Goal: Task Accomplishment & Management: Use online tool/utility

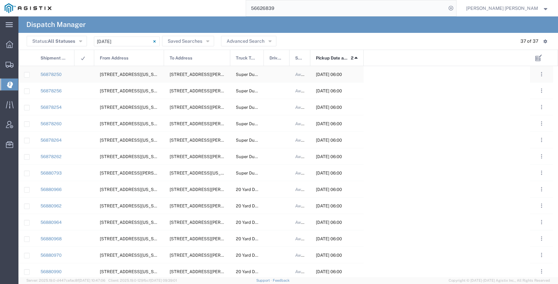
click at [277, 77] on div at bounding box center [277, 74] width 26 height 16
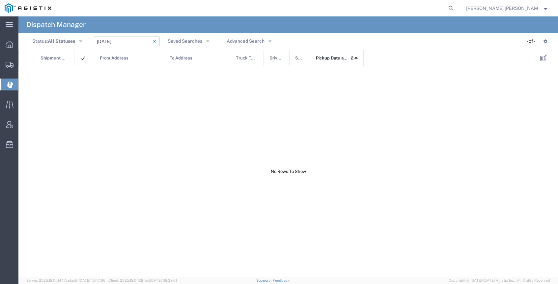
click at [132, 41] on input "[DATE] - [DATE]" at bounding box center [127, 42] width 66 height 10
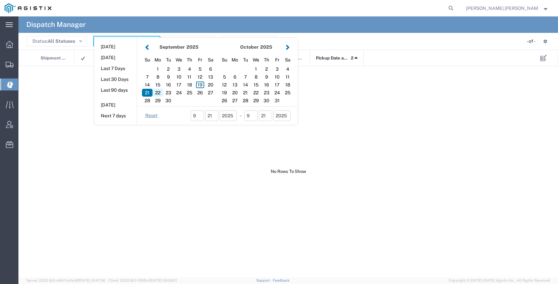
click at [160, 92] on div "22" at bounding box center [157, 93] width 11 height 8
type input "[DATE]"
type input "[DATE] - [DATE]"
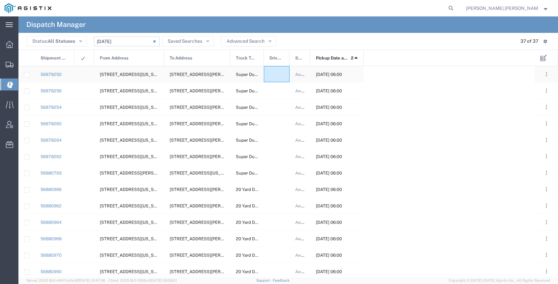
click at [277, 75] on div at bounding box center [277, 74] width 26 height 16
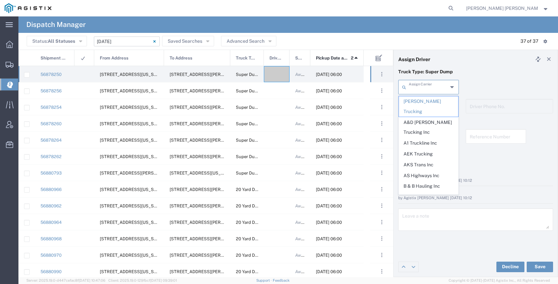
click at [419, 87] on input "text" at bounding box center [428, 87] width 39 height 12
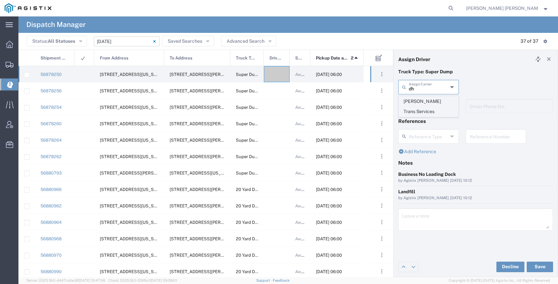
click at [442, 100] on span "[PERSON_NAME] Trans Services" at bounding box center [428, 106] width 59 height 20
click at [423, 106] on input "text" at bounding box center [429, 106] width 41 height 12
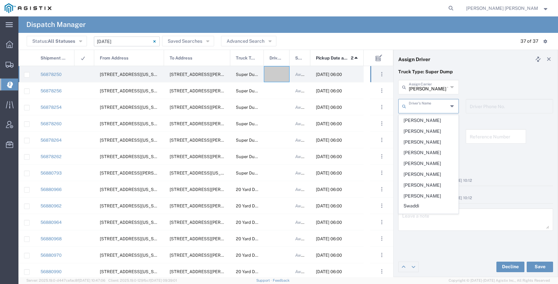
type input "[PERSON_NAME] Trans Services"
click at [429, 84] on input "[PERSON_NAME] Trans Services" at bounding box center [428, 87] width 39 height 12
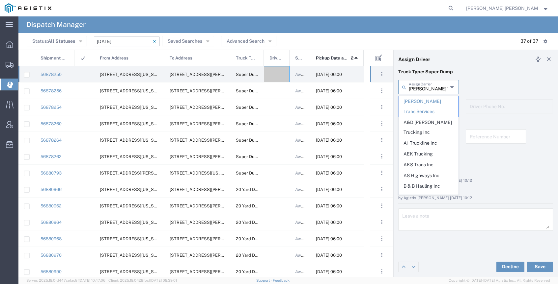
click at [429, 84] on input "[PERSON_NAME] Trans Services" at bounding box center [428, 87] width 39 height 12
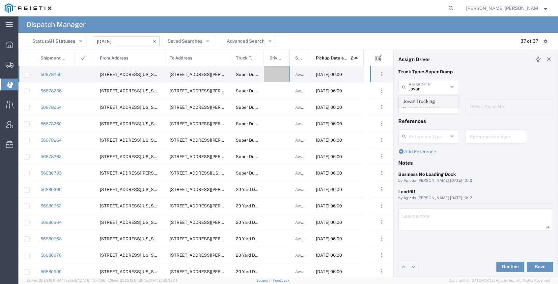
click at [430, 99] on span "Jovan Trucking" at bounding box center [428, 101] width 59 height 10
type input "Jovan Trucking"
click at [430, 105] on input "text" at bounding box center [428, 106] width 39 height 12
click at [424, 123] on span "[PERSON_NAME]" at bounding box center [428, 121] width 59 height 10
type input "[PERSON_NAME]"
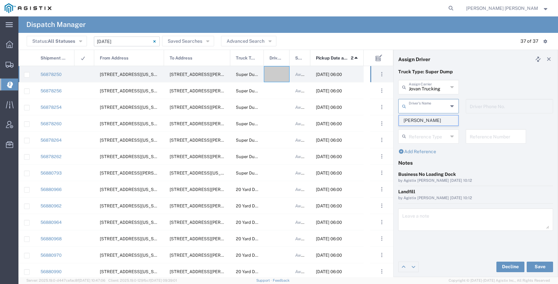
type input "[PHONE_NUMBER]"
click at [538, 265] on button "Save" at bounding box center [539, 267] width 26 height 11
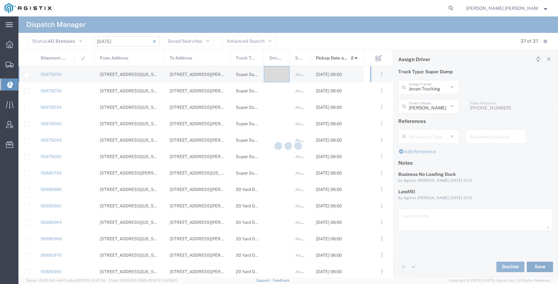
type input "[PERSON_NAME]"
type input "Jovan Trucking"
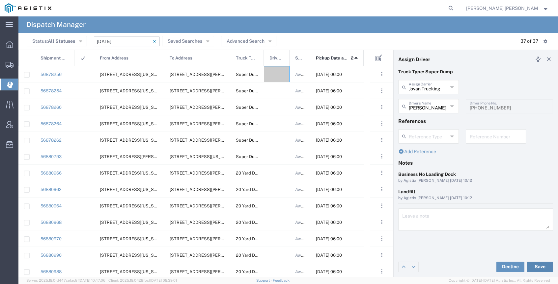
click at [536, 266] on button "Save" at bounding box center [539, 267] width 26 height 11
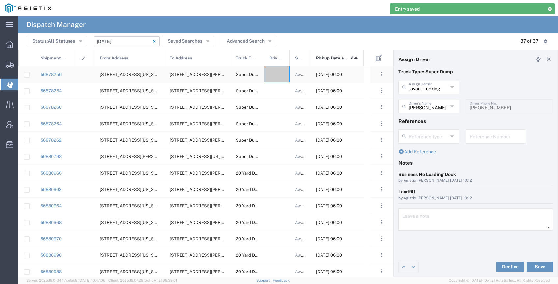
click at [272, 76] on div at bounding box center [277, 74] width 26 height 16
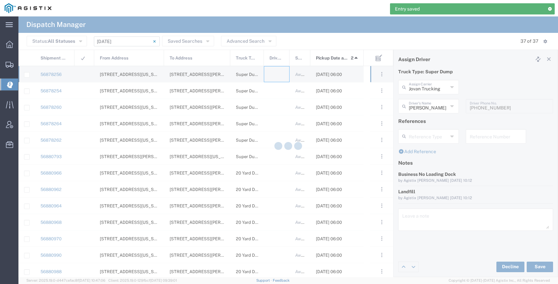
type input "[PERSON_NAME] Trucking"
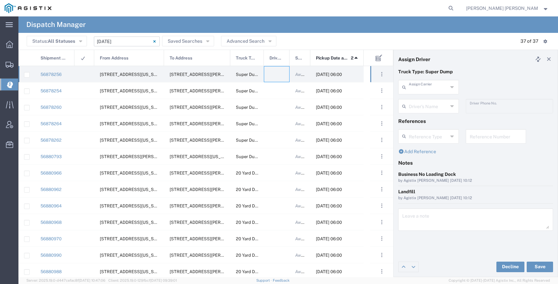
click at [430, 91] on input "text" at bounding box center [428, 87] width 39 height 12
click at [441, 103] on span "Josan Highways" at bounding box center [428, 101] width 59 height 10
type input "Josan Highways"
click at [436, 109] on input "text" at bounding box center [428, 106] width 39 height 12
click at [434, 120] on span "[PERSON_NAME]" at bounding box center [428, 121] width 59 height 10
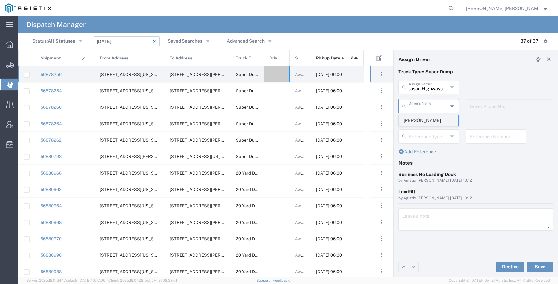
type input "[PERSON_NAME]"
type input "5103753556"
click at [538, 271] on button "Save" at bounding box center [539, 267] width 26 height 11
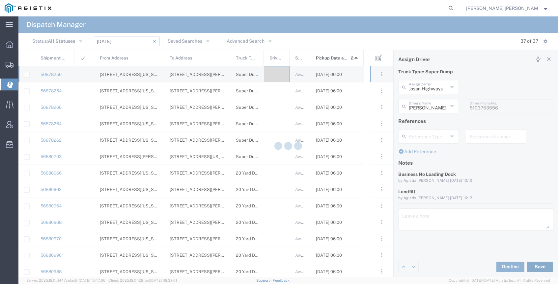
type input "[PERSON_NAME]"
type input "Josan Highways"
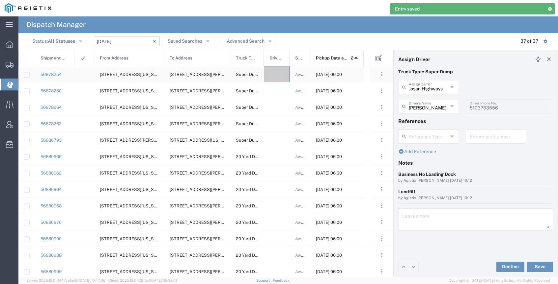
click at [277, 74] on div at bounding box center [277, 74] width 26 height 16
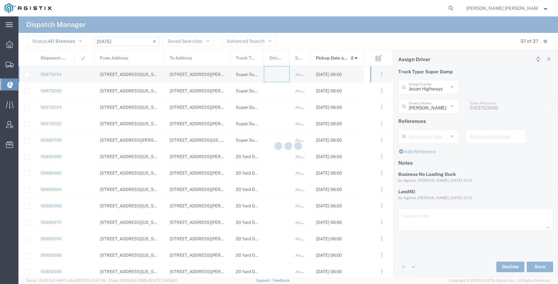
type input "[PERSON_NAME] Trucking"
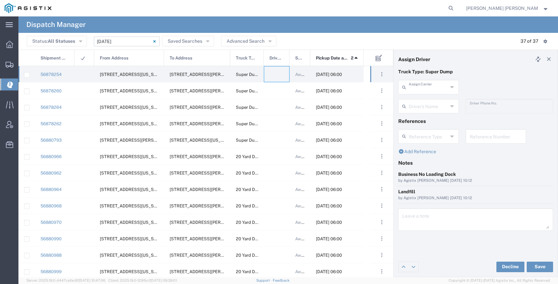
click at [425, 91] on input "text" at bounding box center [428, 87] width 39 height 12
click at [419, 97] on span "[PERSON_NAME] Trans Inc" at bounding box center [428, 106] width 59 height 20
type input "[PERSON_NAME] Trans Inc"
click at [419, 107] on input "text" at bounding box center [428, 106] width 39 height 12
click at [425, 120] on span "[PERSON_NAME]" at bounding box center [428, 121] width 59 height 10
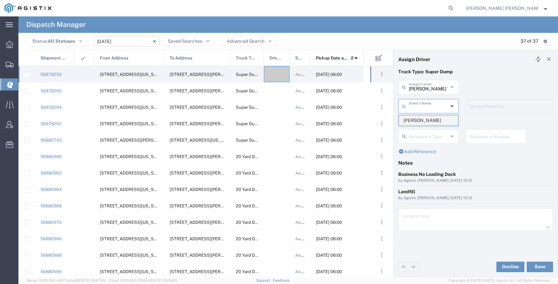
type input "[PERSON_NAME]"
type input "9253544313"
click at [543, 268] on button "Save" at bounding box center [539, 267] width 26 height 11
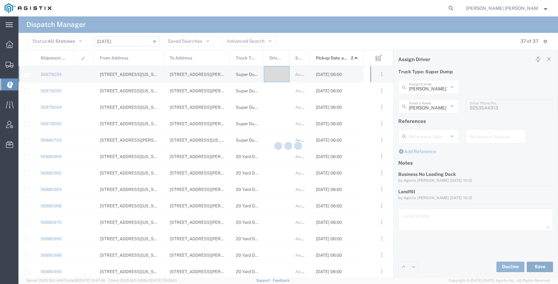
type input "[PERSON_NAME]"
type input "[PERSON_NAME] Trans Inc"
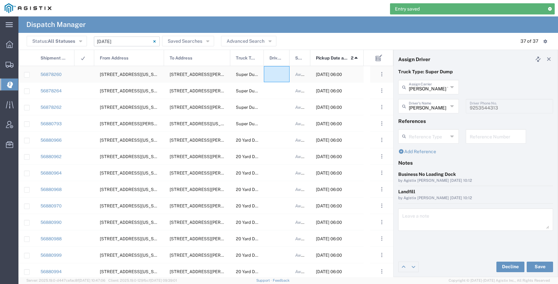
click at [276, 74] on div at bounding box center [277, 74] width 26 height 16
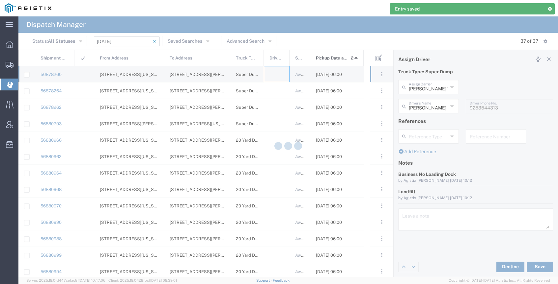
type input "[PERSON_NAME] Trucking"
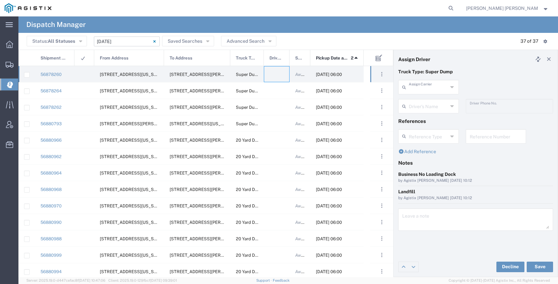
click at [441, 89] on input "text" at bounding box center [428, 87] width 39 height 12
click at [440, 101] on span "Sunny Trans Inc" at bounding box center [428, 101] width 59 height 10
click at [434, 105] on input "text" at bounding box center [428, 106] width 39 height 12
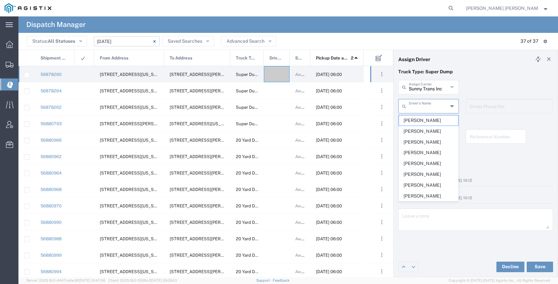
click at [415, 91] on input "Sunny Trans Inc" at bounding box center [428, 87] width 39 height 12
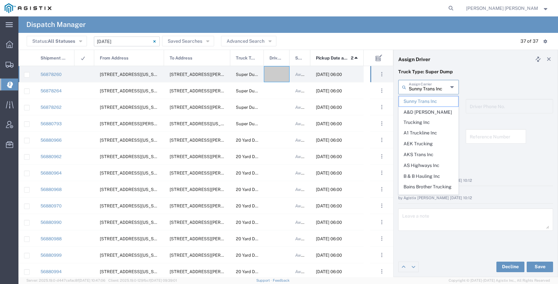
click at [415, 91] on input "Sunny Trans Inc" at bounding box center [428, 87] width 39 height 12
click at [415, 90] on input "Sunny Trans Inc" at bounding box center [428, 87] width 39 height 12
click at [415, 89] on input "Sunny Trans Inc" at bounding box center [428, 87] width 39 height 12
type input "Trans Inc"
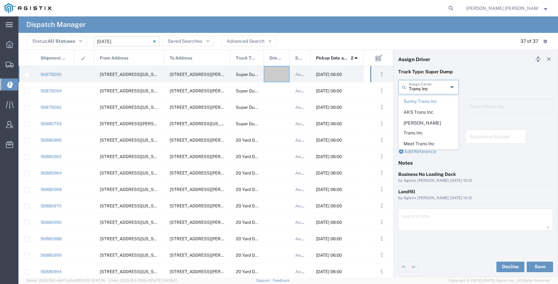
click at [416, 88] on input "Trans Inc" at bounding box center [428, 87] width 39 height 12
click at [424, 98] on span "[PERSON_NAME] Trucking LLC" at bounding box center [428, 106] width 59 height 20
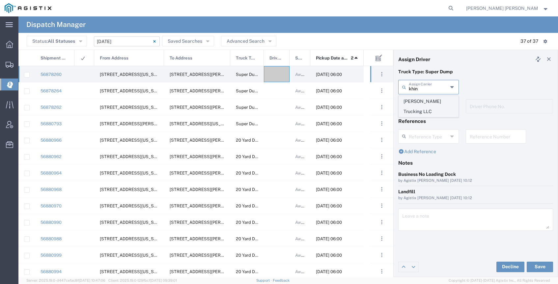
type input "[PERSON_NAME] Trucking LLC"
click at [424, 109] on input "text" at bounding box center [428, 106] width 39 height 12
click at [426, 122] on span "[PERSON_NAME]" at bounding box center [428, 121] width 59 height 10
click at [542, 270] on button "Save" at bounding box center [539, 267] width 26 height 11
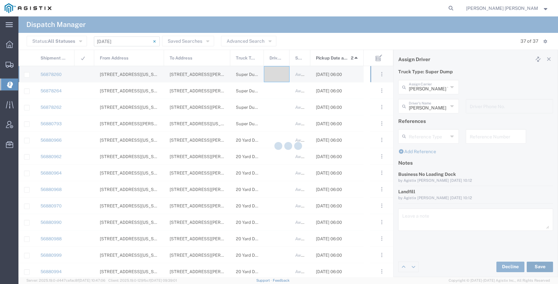
type input "[PERSON_NAME]"
type input "[PERSON_NAME] Trucking LLC"
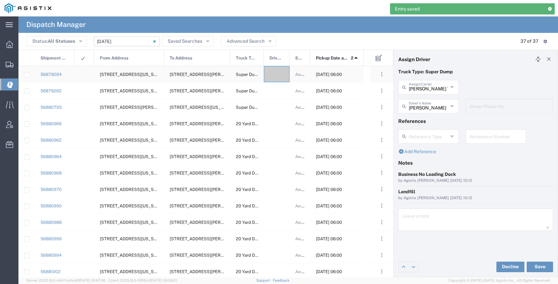
click at [285, 75] on div at bounding box center [277, 74] width 26 height 16
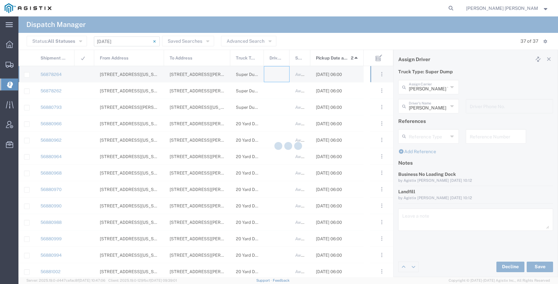
type input "[PERSON_NAME] Trucking"
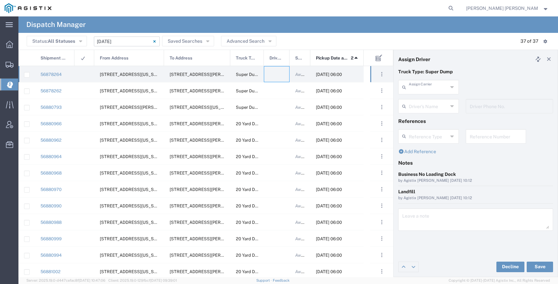
click at [430, 90] on input "text" at bounding box center [428, 87] width 39 height 12
click at [428, 103] on span "[PERSON_NAME] Trucking LLC" at bounding box center [428, 106] width 59 height 20
type input "[PERSON_NAME] Trucking LLC"
click at [427, 105] on input "text" at bounding box center [428, 106] width 39 height 12
click at [429, 128] on span "[PERSON_NAME]" at bounding box center [428, 131] width 59 height 10
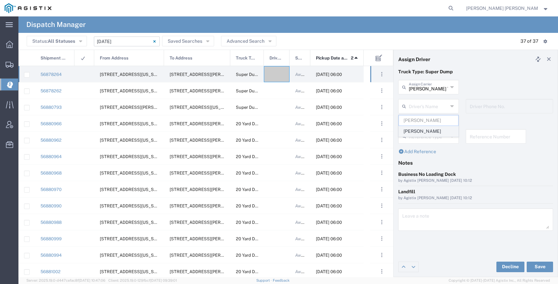
type input "[PERSON_NAME]"
type input "[PHONE_NUMBER]"
click at [539, 265] on button "Save" at bounding box center [539, 267] width 26 height 11
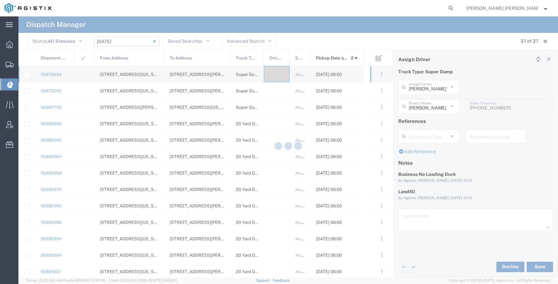
type input "[PERSON_NAME]"
type input "[PERSON_NAME] Trucking LLC"
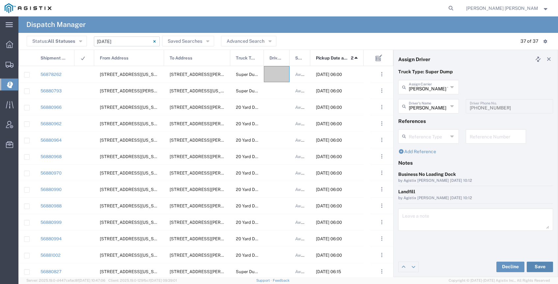
click at [544, 267] on button "Save" at bounding box center [539, 267] width 26 height 11
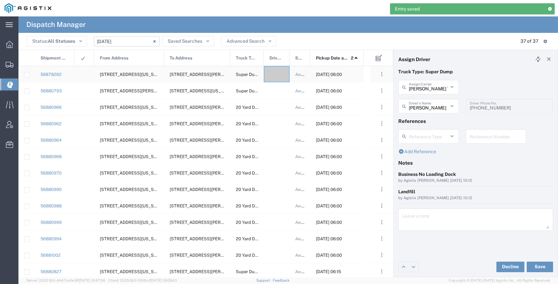
click at [283, 74] on div at bounding box center [277, 74] width 26 height 16
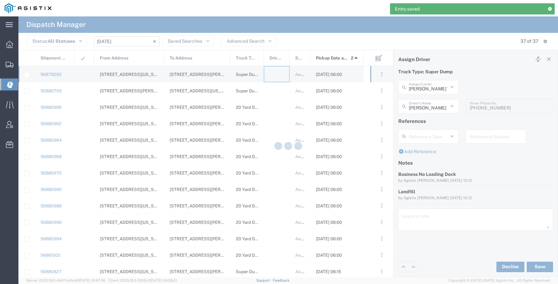
type input "[PERSON_NAME] Trucking"
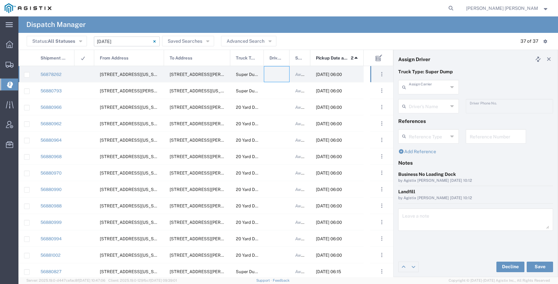
click at [436, 88] on input "text" at bounding box center [428, 87] width 39 height 12
click at [425, 102] on span "Sunny Trans Inc" at bounding box center [428, 101] width 59 height 10
type input "Sunny Trans Inc"
click at [422, 108] on input "text" at bounding box center [428, 106] width 39 height 12
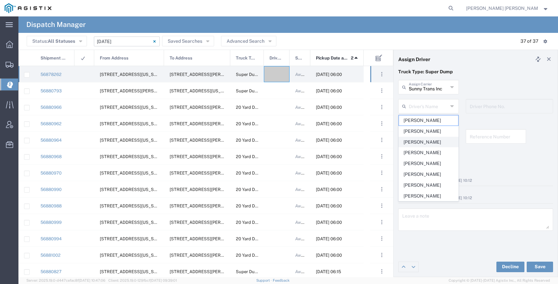
click at [427, 140] on span "[PERSON_NAME]" at bounding box center [428, 142] width 59 height 10
type input "[PERSON_NAME]"
type input "[PHONE_NUMBER]"
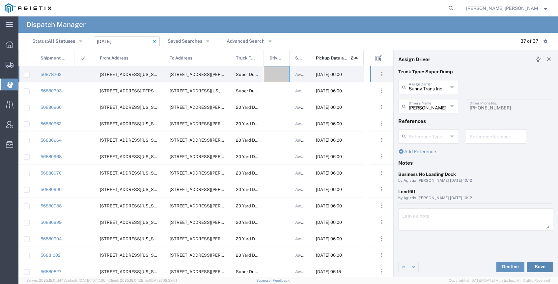
click at [543, 267] on button "Save" at bounding box center [539, 267] width 26 height 11
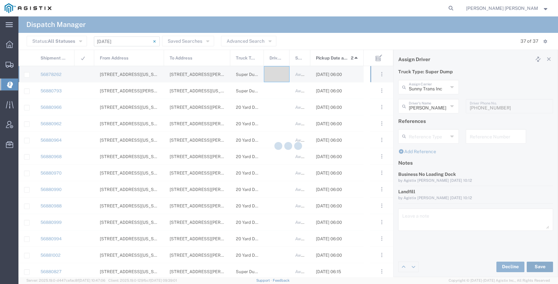
type input "[PERSON_NAME]"
type input "Sunny Trans Inc"
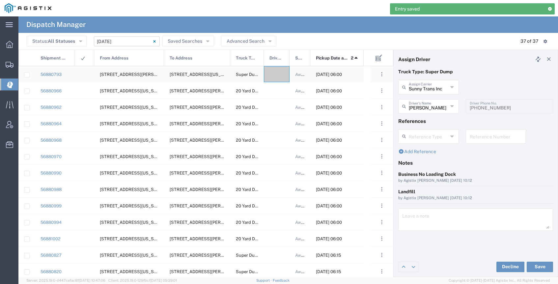
click at [275, 73] on div at bounding box center [277, 74] width 26 height 16
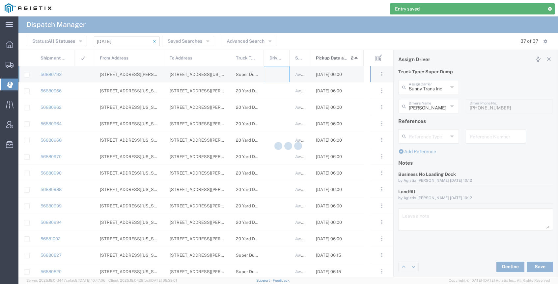
type input "[PERSON_NAME] Trucking"
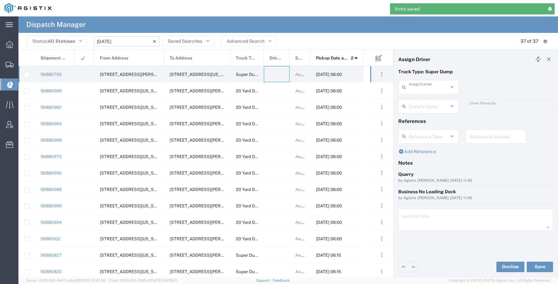
click at [431, 88] on input "text" at bounding box center [428, 87] width 39 height 12
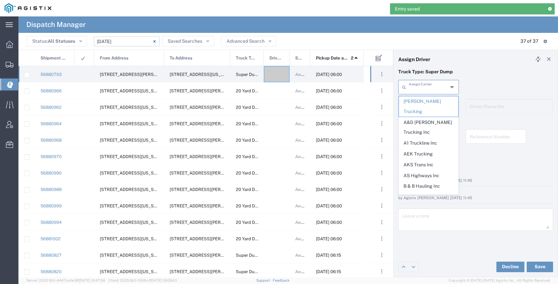
type input "d"
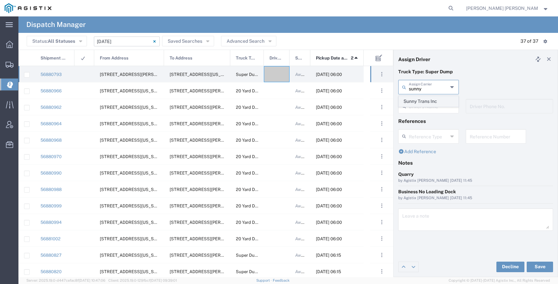
click at [446, 103] on span "Sunny Trans Inc" at bounding box center [428, 101] width 59 height 10
type input "Sunny Trans Inc"
click at [430, 106] on input "text" at bounding box center [428, 106] width 39 height 12
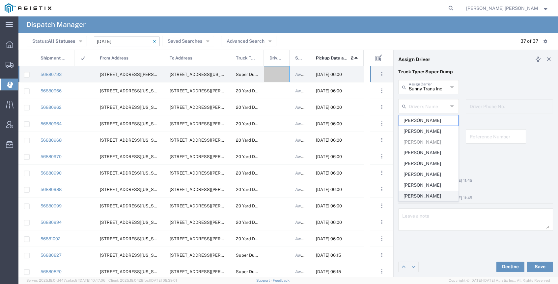
click at [431, 193] on span "[PERSON_NAME]" at bounding box center [428, 196] width 59 height 10
type input "[PERSON_NAME]"
type input "[PHONE_NUMBER]"
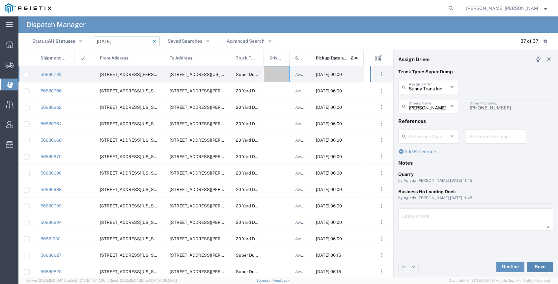
click at [543, 264] on button "Save" at bounding box center [539, 267] width 26 height 11
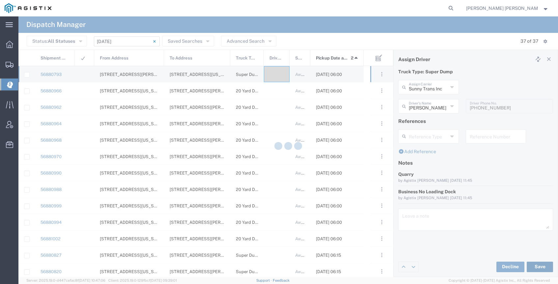
type input "[PERSON_NAME]"
type input "Sunny Trans Inc"
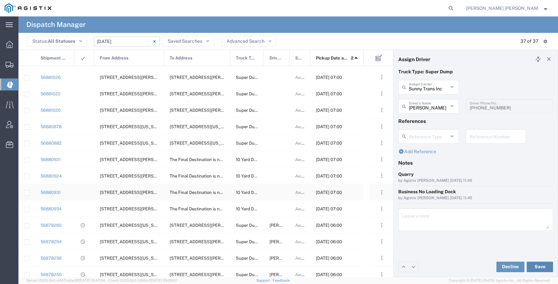
scroll to position [345, 0]
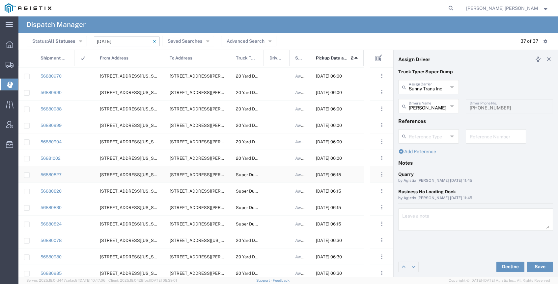
click at [278, 174] on div at bounding box center [277, 175] width 26 height 16
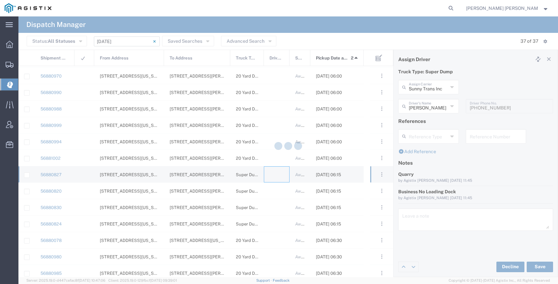
type input "[PERSON_NAME] Trucking"
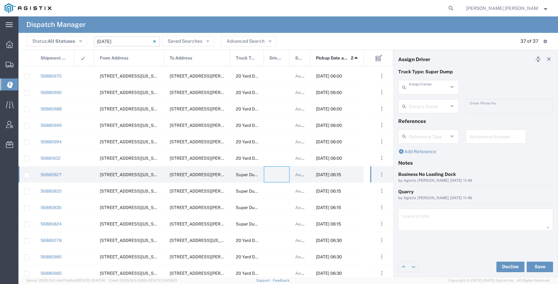
click at [417, 88] on input "text" at bounding box center [428, 87] width 39 height 12
click at [428, 102] on span "[PERSON_NAME] Trans Services" at bounding box center [428, 106] width 59 height 20
type input "[PERSON_NAME] Trans Services"
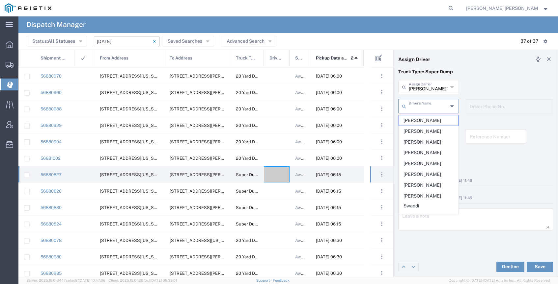
click at [425, 105] on input "text" at bounding box center [428, 106] width 39 height 12
click at [432, 179] on span "[PERSON_NAME]" at bounding box center [428, 184] width 59 height 10
type input "[PERSON_NAME]"
type input "[PHONE_NUMBER]"
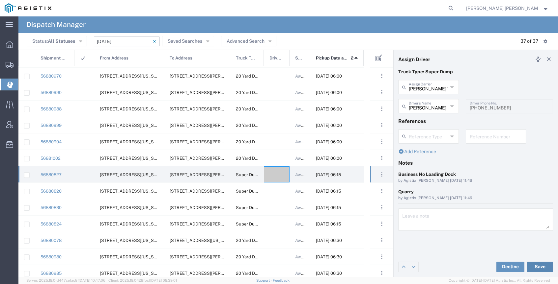
click at [544, 266] on button "Save" at bounding box center [539, 267] width 26 height 11
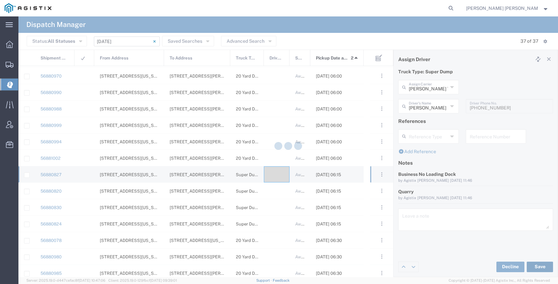
type input "[PERSON_NAME]"
type input "[PERSON_NAME] Trans Services"
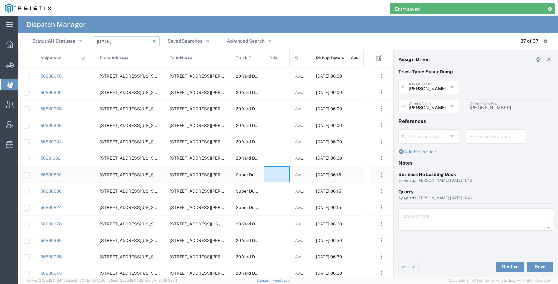
click at [277, 175] on div at bounding box center [277, 175] width 26 height 16
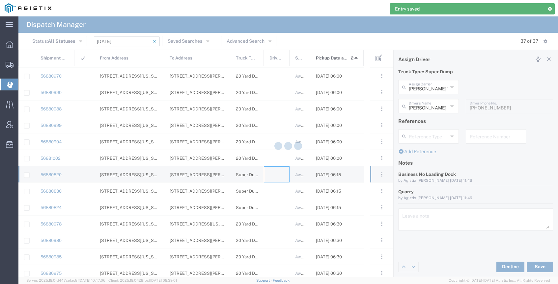
type input "[PERSON_NAME] Trucking"
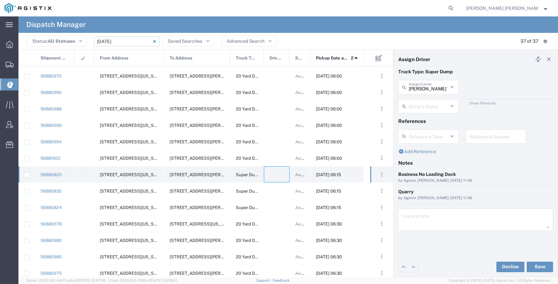
click at [277, 178] on div at bounding box center [277, 175] width 26 height 16
click at [433, 87] on input "text" at bounding box center [428, 87] width 39 height 12
click at [427, 100] on span "[PERSON_NAME] Trans Services" at bounding box center [428, 106] width 59 height 20
type input "[PERSON_NAME] Trans Services"
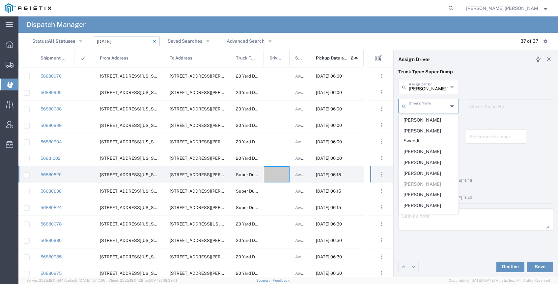
click at [424, 107] on input "text" at bounding box center [428, 106] width 39 height 12
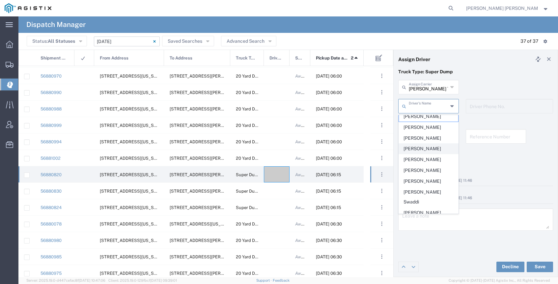
scroll to position [5, 0]
click at [433, 177] on span "[PERSON_NAME]" at bounding box center [428, 181] width 59 height 10
type input "[PERSON_NAME]"
type input "9255650374"
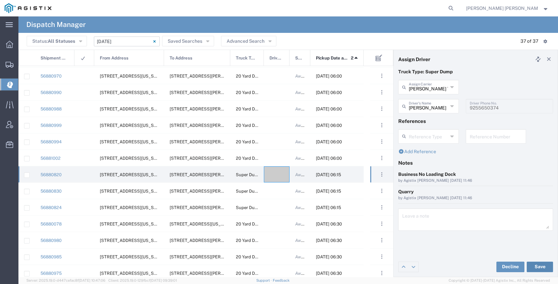
click at [531, 266] on button "Save" at bounding box center [539, 267] width 26 height 11
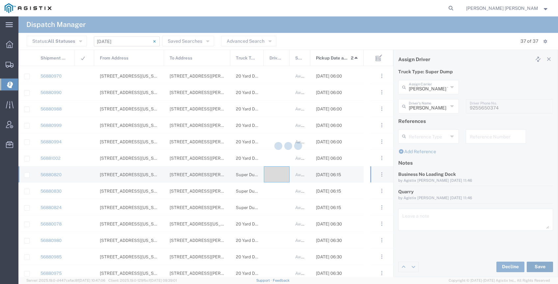
type input "[PERSON_NAME]"
type input "[PERSON_NAME] Trans Services"
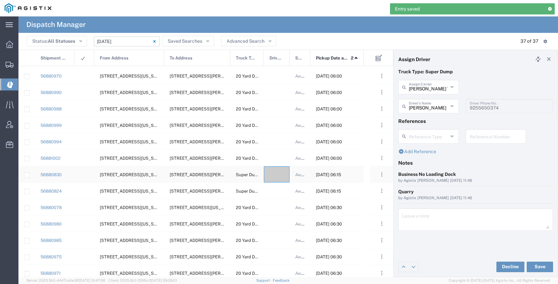
click at [276, 178] on div at bounding box center [277, 175] width 26 height 16
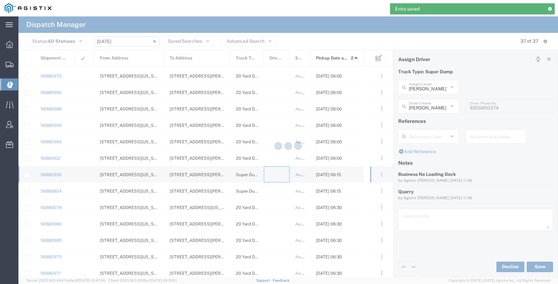
type input "[PERSON_NAME] Trucking"
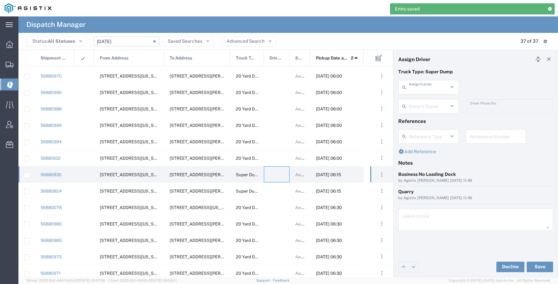
click at [420, 85] on input "text" at bounding box center [428, 87] width 39 height 12
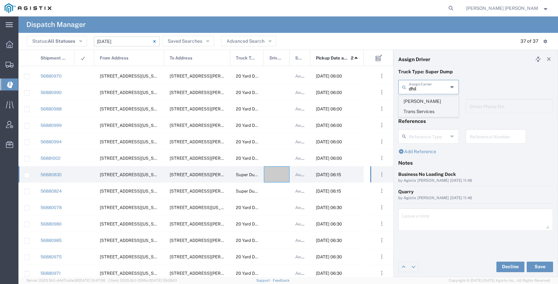
click at [424, 98] on span "[PERSON_NAME] Trans Services" at bounding box center [428, 106] width 59 height 20
click at [426, 105] on input "text" at bounding box center [428, 106] width 39 height 12
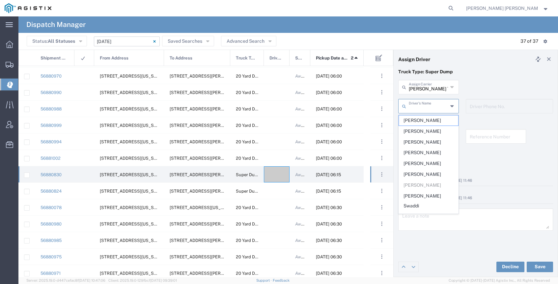
click at [416, 90] on input "[PERSON_NAME] Trans Services" at bounding box center [428, 87] width 39 height 12
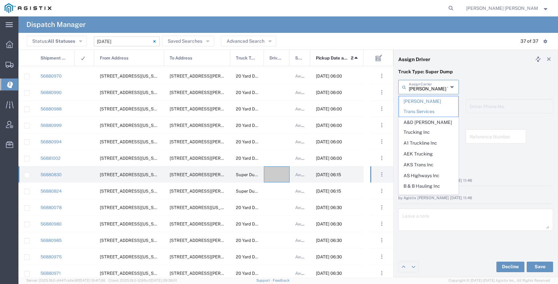
click at [415, 89] on input "[PERSON_NAME] Trans Services" at bounding box center [428, 87] width 39 height 12
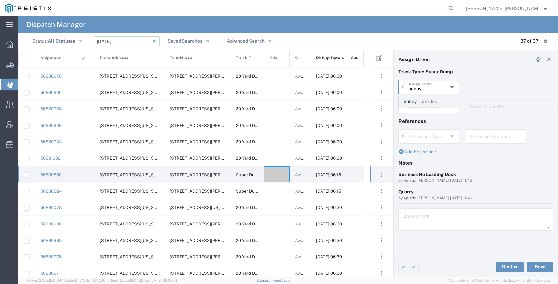
click at [418, 102] on span "Sunny Trans Inc" at bounding box center [428, 101] width 59 height 10
type input "Sunny Trans Inc"
click at [417, 107] on input "text" at bounding box center [428, 106] width 39 height 12
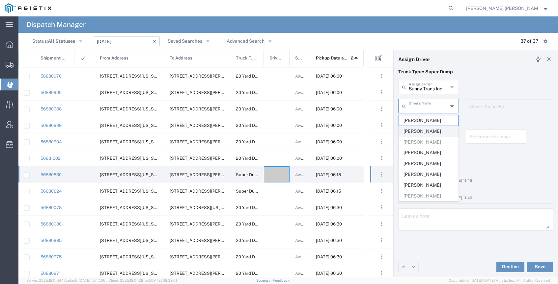
click at [424, 130] on span "[PERSON_NAME]" at bounding box center [428, 131] width 59 height 10
type input "[PERSON_NAME]"
type input "[PHONE_NUMBER]"
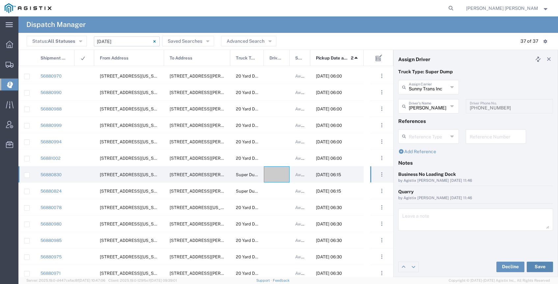
click at [534, 265] on button "Save" at bounding box center [539, 267] width 26 height 11
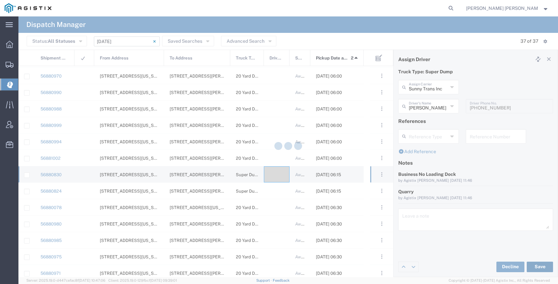
type input "[PERSON_NAME]"
type input "Sunny Trans Inc"
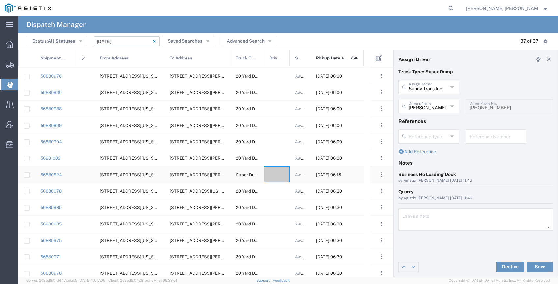
click at [278, 177] on div at bounding box center [277, 175] width 26 height 16
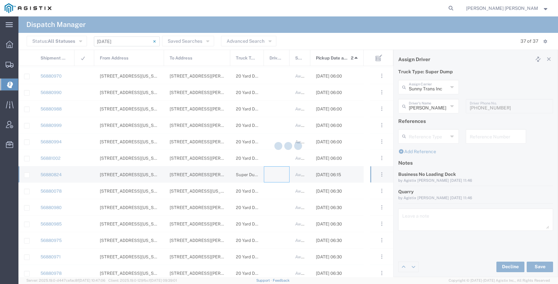
type input "[PERSON_NAME] Trucking"
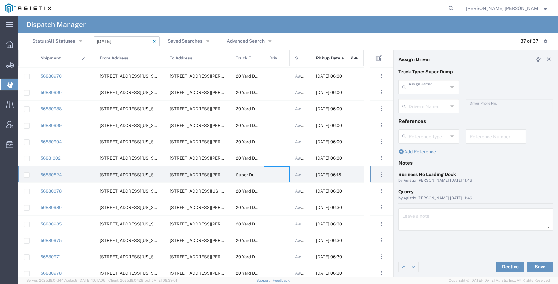
click at [425, 91] on input "text" at bounding box center [428, 87] width 39 height 12
click at [424, 97] on span "Sunny Trans Inc" at bounding box center [428, 101] width 59 height 10
type input "Sunny Trans Inc"
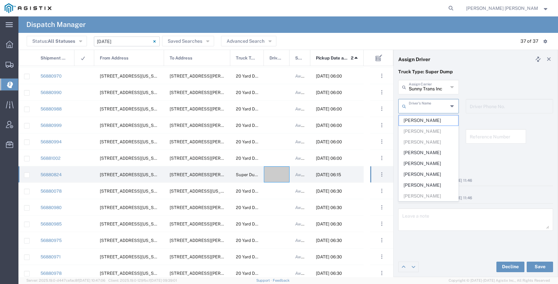
click at [421, 105] on input "text" at bounding box center [428, 106] width 39 height 12
click at [422, 121] on span "[PERSON_NAME]" at bounding box center [428, 121] width 59 height 10
type input "[PERSON_NAME]"
type input "[PHONE_NUMBER]"
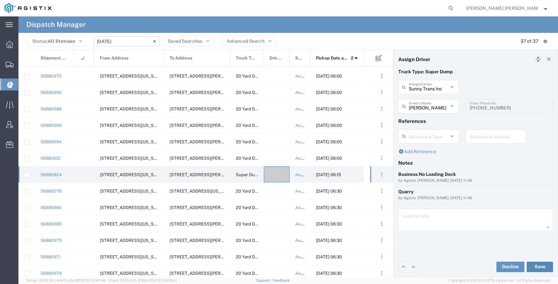
click at [539, 266] on button "Save" at bounding box center [539, 267] width 26 height 11
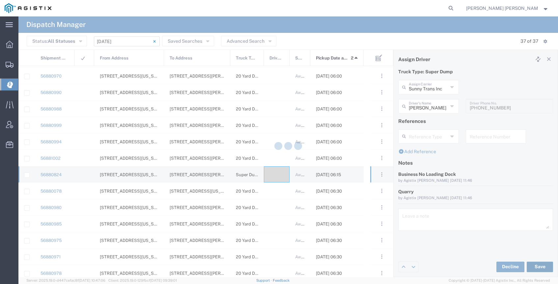
type input "[PERSON_NAME]"
type input "Sunny Trans Inc"
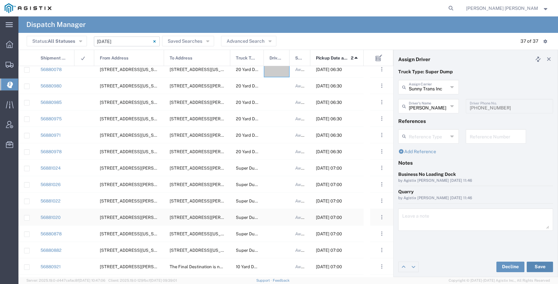
scroll to position [184, 0]
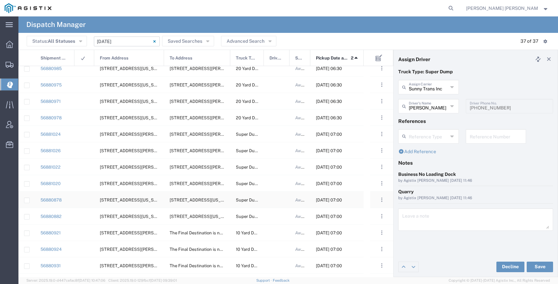
click at [277, 199] on div at bounding box center [277, 200] width 26 height 16
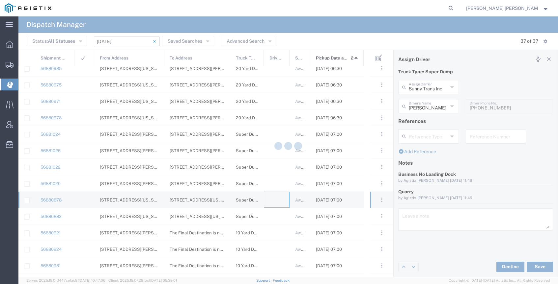
type input "[PERSON_NAME] Trucking"
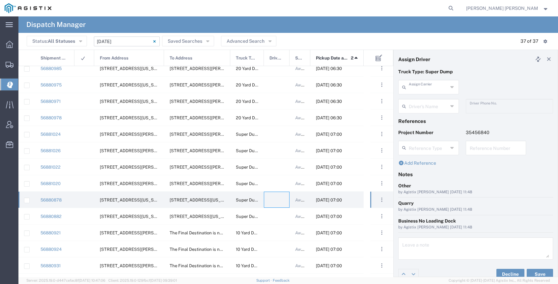
click at [437, 87] on input "text" at bounding box center [428, 87] width 39 height 12
click at [437, 102] on span "[PERSON_NAME] Trans Services" at bounding box center [428, 106] width 59 height 20
type input "[PERSON_NAME] Trans Services"
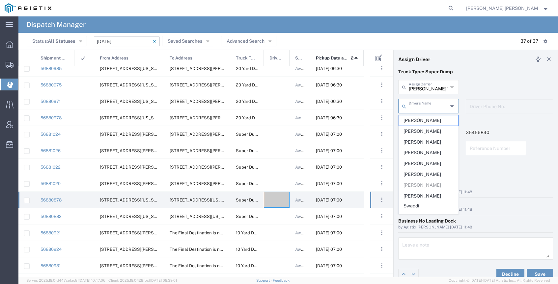
click at [432, 107] on input "text" at bounding box center [428, 106] width 39 height 12
click at [436, 160] on span "[PERSON_NAME]" at bounding box center [428, 165] width 59 height 10
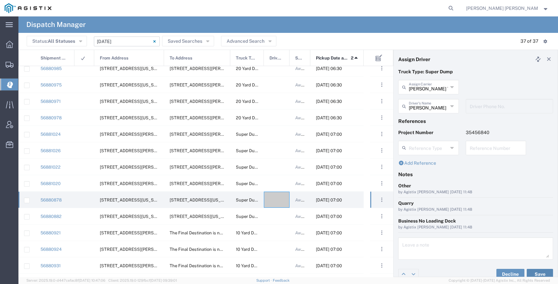
click at [541, 273] on button "Save" at bounding box center [539, 274] width 26 height 11
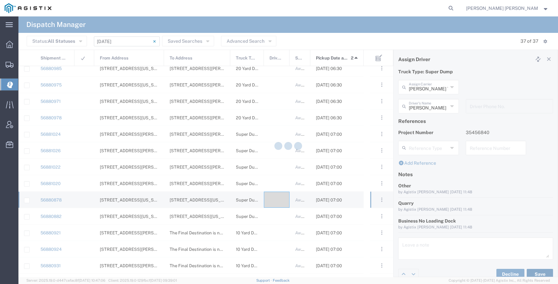
type input "[PERSON_NAME]"
type input "[PERSON_NAME] Trans Services"
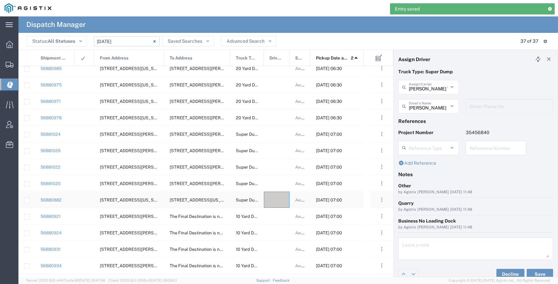
click at [276, 201] on div at bounding box center [277, 200] width 26 height 16
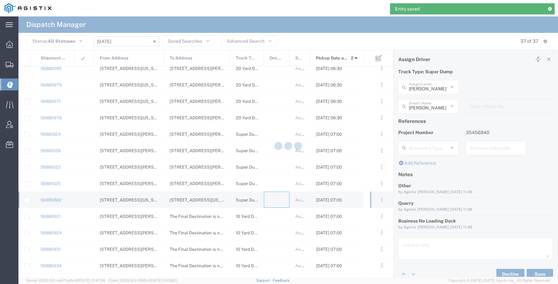
type input "[PERSON_NAME] Trucking"
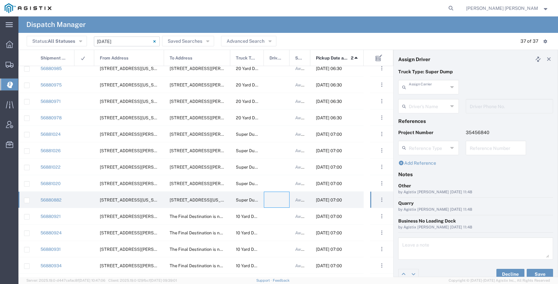
click at [438, 89] on input "text" at bounding box center [428, 87] width 39 height 12
click at [429, 101] on span "[PERSON_NAME] & Sons" at bounding box center [428, 106] width 59 height 20
type input "[PERSON_NAME] & Sons"
click at [424, 106] on input "text" at bounding box center [428, 106] width 39 height 12
click at [422, 120] on span "[PERSON_NAME]" at bounding box center [428, 121] width 59 height 10
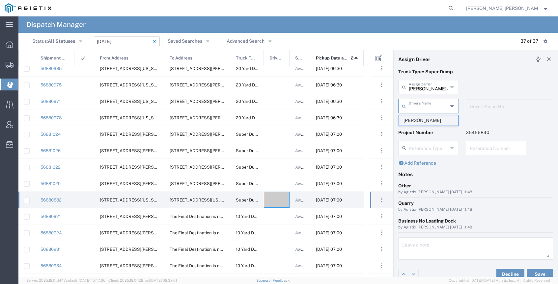
type input "[PERSON_NAME]"
type input "[PHONE_NUMBER]"
click at [535, 275] on button "Save" at bounding box center [539, 274] width 26 height 11
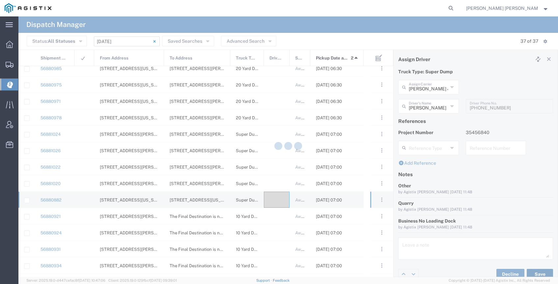
type input "[PERSON_NAME]"
type input "[PERSON_NAME] & Sons"
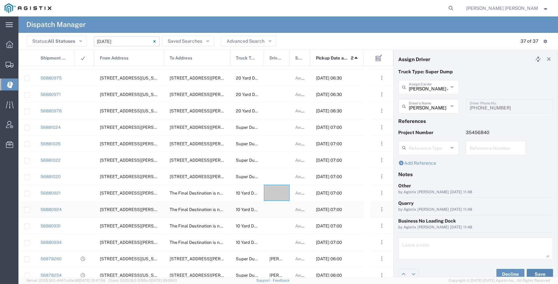
scroll to position [214, 0]
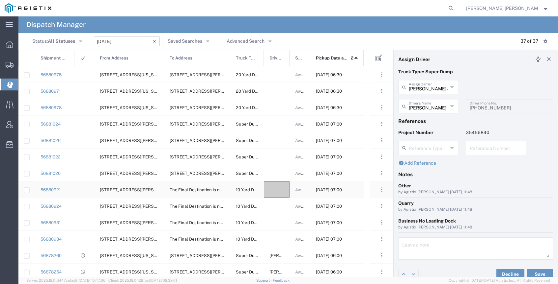
click at [275, 190] on div at bounding box center [277, 190] width 26 height 16
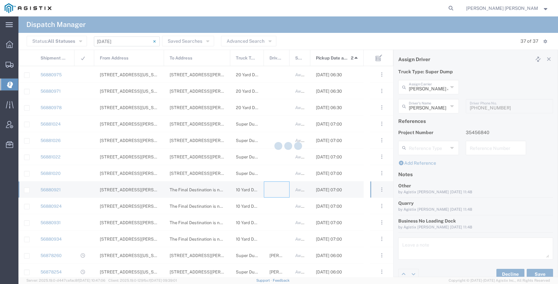
type input "[PERSON_NAME] Trucking"
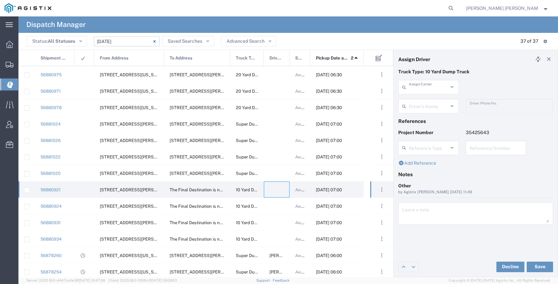
click at [425, 89] on input "text" at bounding box center [428, 87] width 39 height 12
type input "m"
click at [427, 101] on span "Neles Trucking" at bounding box center [428, 101] width 59 height 10
type input "Neles Trucking"
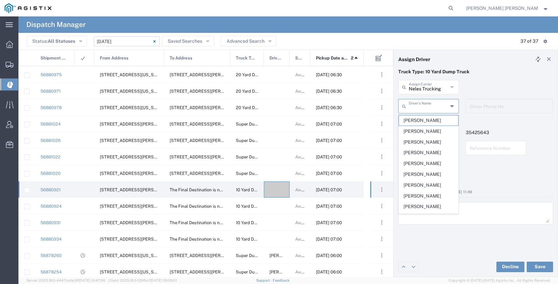
click at [426, 109] on input "text" at bounding box center [428, 106] width 39 height 12
click at [429, 173] on span "[PERSON_NAME]" at bounding box center [428, 173] width 59 height 10
type input "[PERSON_NAME]"
type input "[PHONE_NUMBER]"
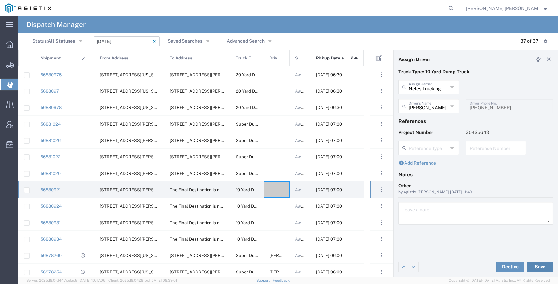
click at [538, 268] on button "Save" at bounding box center [539, 267] width 26 height 11
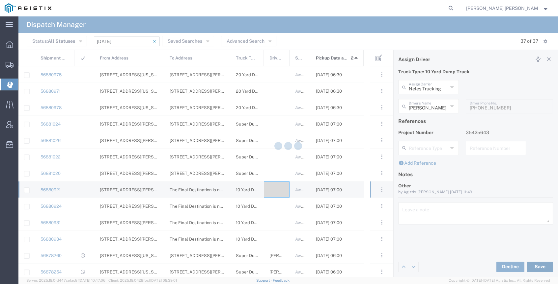
type input "[PERSON_NAME]"
type input "Neles Trucking"
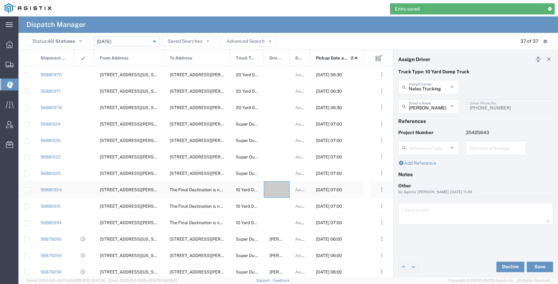
click at [275, 189] on div at bounding box center [277, 190] width 26 height 16
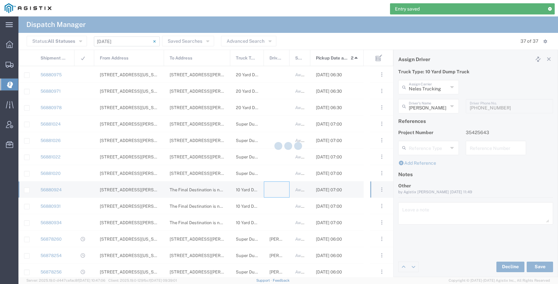
type input "[PERSON_NAME] Trucking"
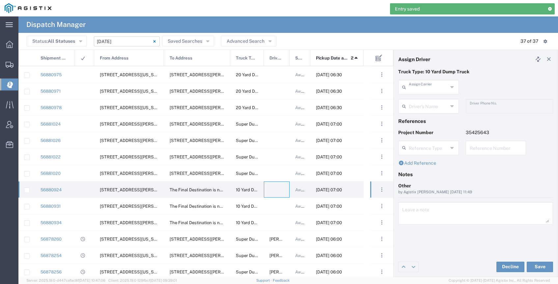
click at [422, 90] on input "text" at bounding box center [428, 87] width 39 height 12
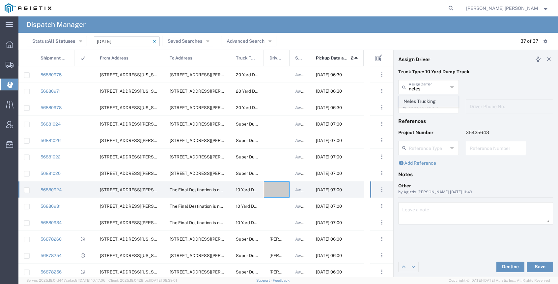
click at [428, 101] on span "Neles Trucking" at bounding box center [428, 101] width 59 height 10
type input "Neles Trucking"
click at [429, 107] on input "text" at bounding box center [429, 106] width 41 height 12
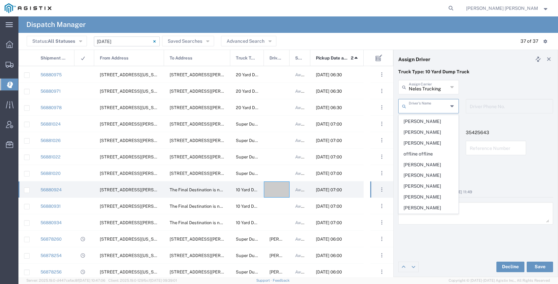
scroll to position [302, 0]
click at [431, 162] on span "[PERSON_NAME]" at bounding box center [428, 164] width 59 height 10
type input "[PERSON_NAME]"
type input "[PHONE_NUMBER]"
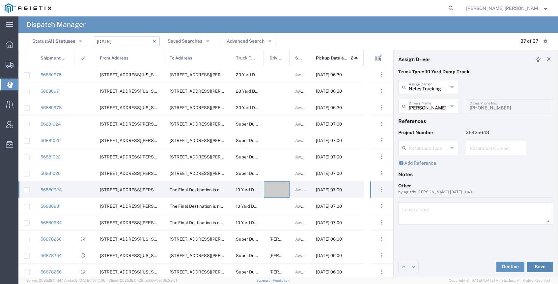
click at [532, 268] on button "Save" at bounding box center [539, 267] width 26 height 11
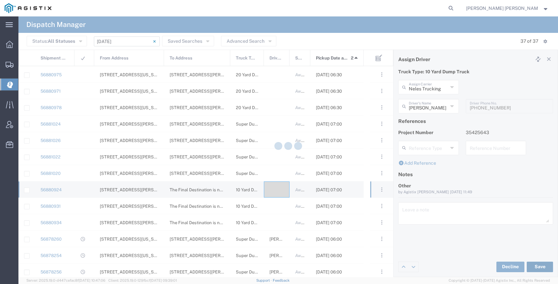
type input "[PERSON_NAME]"
type input "Neles Trucking"
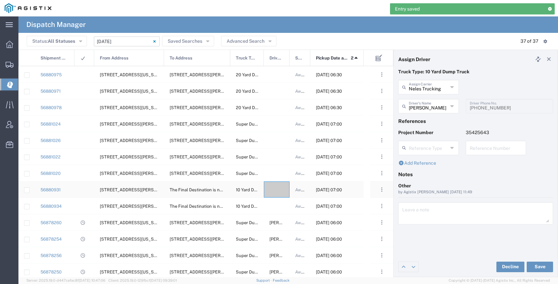
click at [277, 193] on div at bounding box center [277, 190] width 26 height 16
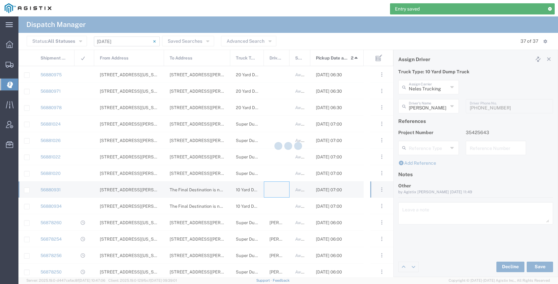
type input "[PERSON_NAME] Trucking"
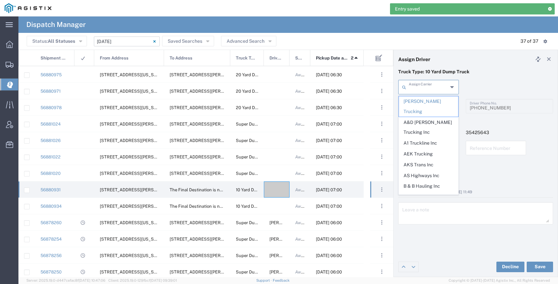
click at [433, 91] on input "text" at bounding box center [428, 87] width 39 height 12
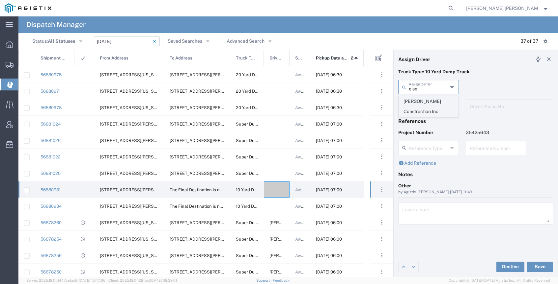
click at [436, 97] on span "[PERSON_NAME] Construction Inc" at bounding box center [428, 106] width 59 height 20
type input "[PERSON_NAME] Construction Inc"
click at [431, 107] on input "text" at bounding box center [428, 106] width 39 height 12
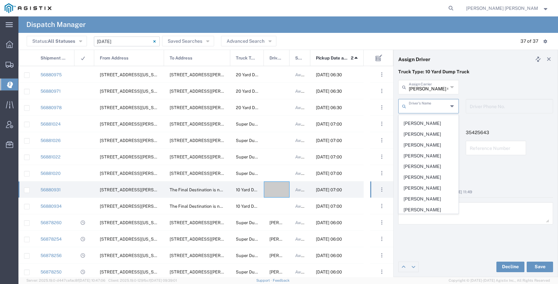
scroll to position [100, 0]
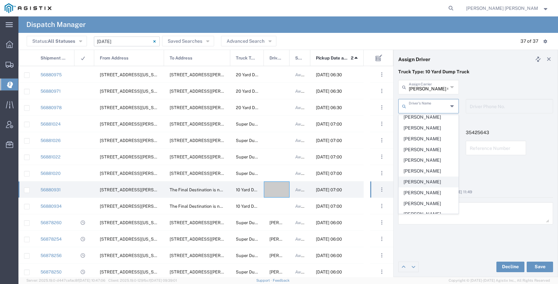
click at [435, 181] on span "[PERSON_NAME]" at bounding box center [428, 182] width 59 height 10
type input "[PERSON_NAME]"
type input "7072927224"
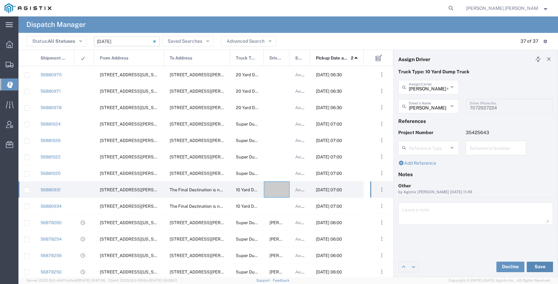
click at [542, 266] on button "Save" at bounding box center [539, 267] width 26 height 11
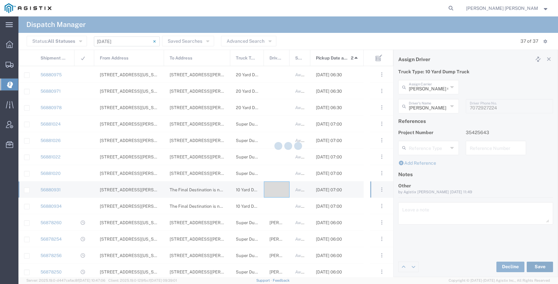
type input "[PERSON_NAME]"
type input "[PERSON_NAME] Construction Inc"
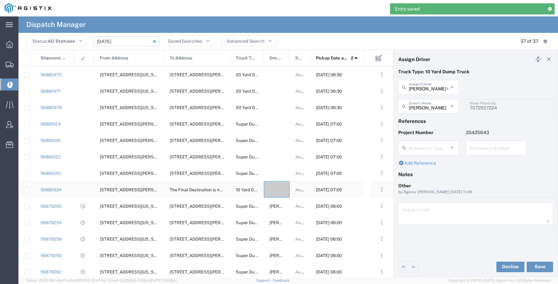
click at [278, 189] on div at bounding box center [277, 190] width 26 height 16
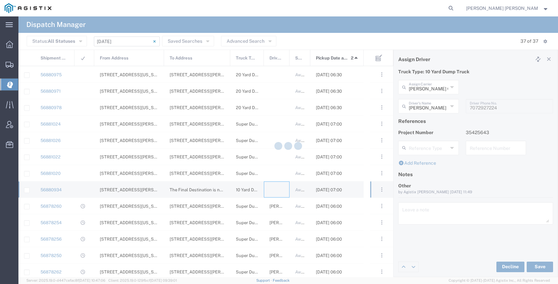
type input "[PERSON_NAME] Trucking"
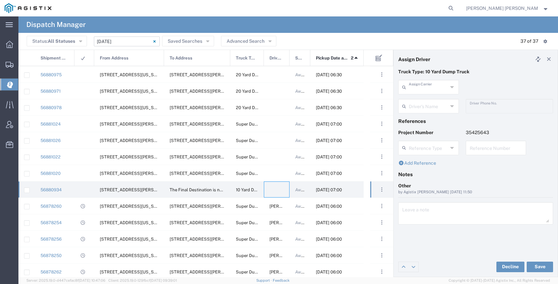
click at [426, 86] on input "text" at bounding box center [428, 87] width 39 height 12
click at [432, 103] on span "[PERSON_NAME] Construction Inc" at bounding box center [428, 106] width 59 height 20
type input "[PERSON_NAME] Construction Inc"
click at [434, 107] on input "text" at bounding box center [428, 106] width 39 height 12
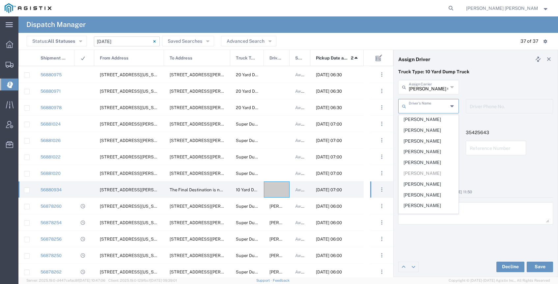
scroll to position [203, 0]
click at [428, 214] on span "[PERSON_NAME]" at bounding box center [428, 219] width 59 height 10
type input "[PERSON_NAME]"
type input "7074830071"
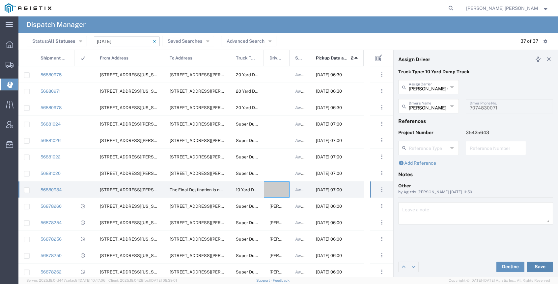
click at [536, 266] on button "Save" at bounding box center [539, 267] width 26 height 11
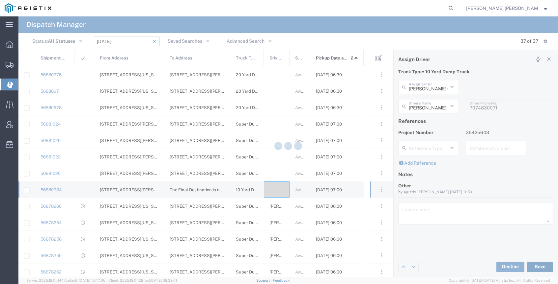
type input "[PERSON_NAME]"
type input "[PERSON_NAME] Construction Inc"
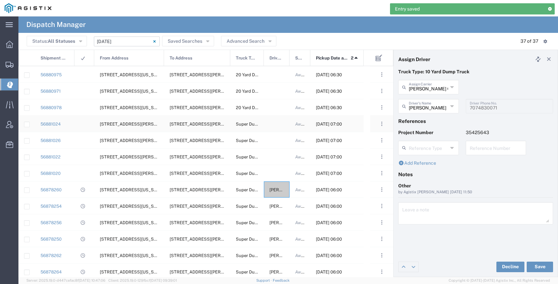
click at [276, 126] on div at bounding box center [277, 124] width 26 height 16
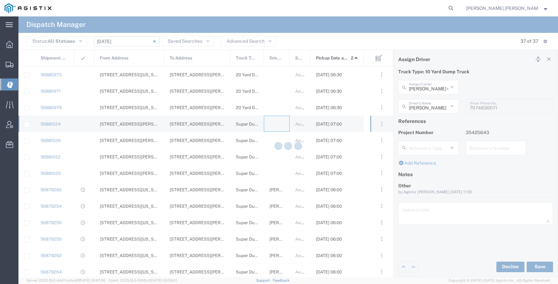
type input "[PERSON_NAME] Trucking"
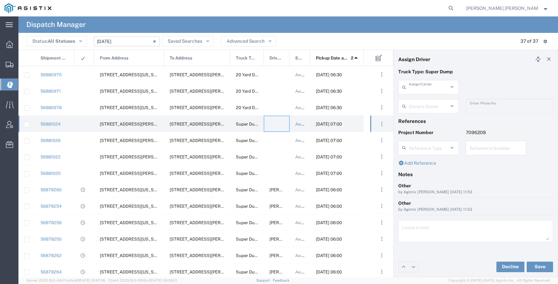
click at [412, 88] on input "text" at bounding box center [428, 87] width 39 height 12
click at [429, 99] on span "Neles Trucking" at bounding box center [428, 101] width 59 height 10
type input "Neles Trucking"
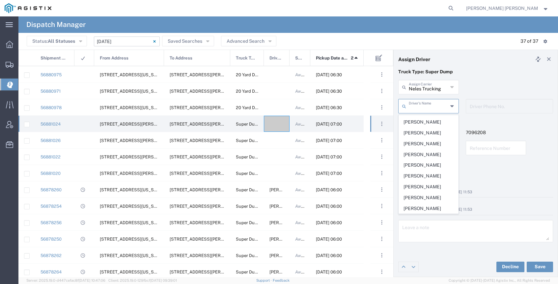
click at [430, 104] on input "text" at bounding box center [428, 106] width 39 height 12
click at [434, 175] on span "[PERSON_NAME]" at bounding box center [428, 174] width 59 height 10
type input "[PERSON_NAME]"
type input "[PHONE_NUMBER]"
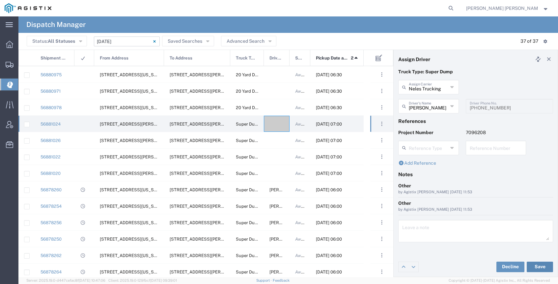
click at [534, 270] on button "Save" at bounding box center [539, 267] width 26 height 11
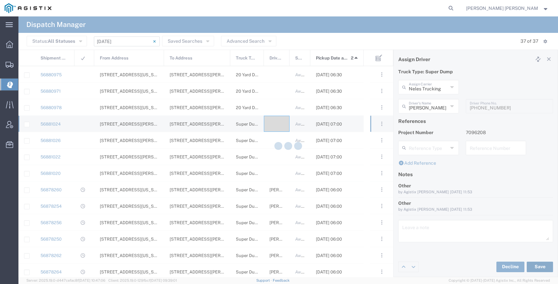
type input "[PERSON_NAME]"
type input "Neles Trucking"
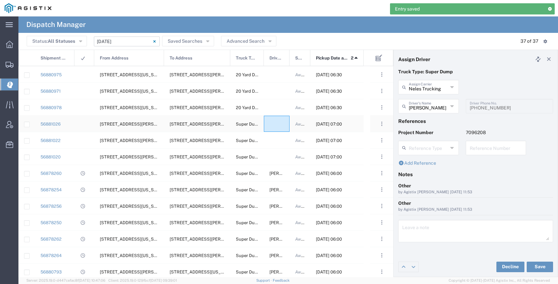
click at [272, 132] on div "56881026 [STREET_ADDRESS][PERSON_NAME][PERSON_NAME][US_STATE] [STREET_ADDRESS][…" at bounding box center [190, 124] width 345 height 16
click at [272, 126] on div at bounding box center [277, 124] width 26 height 16
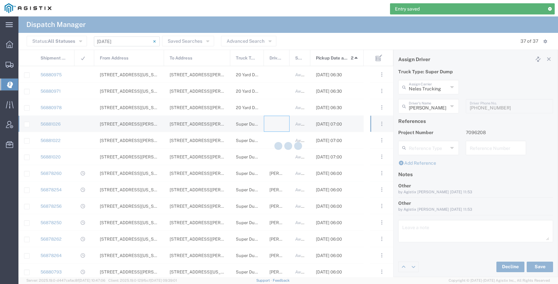
type input "[PERSON_NAME] Trucking"
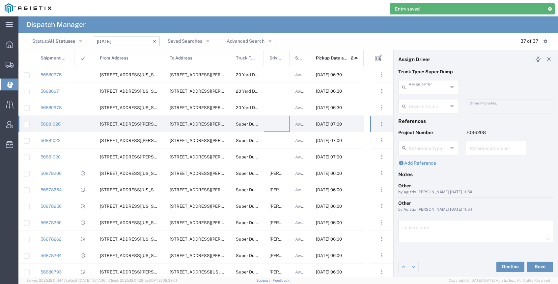
click at [421, 88] on input "text" at bounding box center [428, 87] width 39 height 12
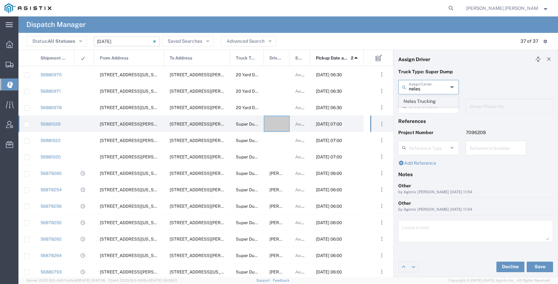
click at [427, 100] on span "Neles Trucking" at bounding box center [428, 101] width 59 height 10
type input "Neles Trucking"
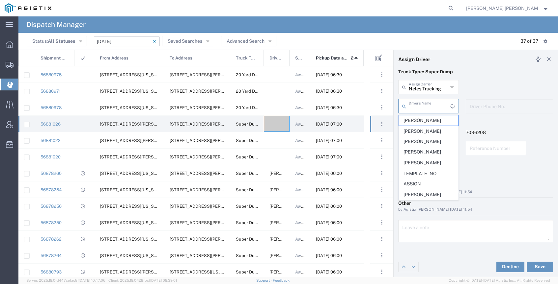
click at [427, 107] on input "text" at bounding box center [429, 106] width 41 height 12
click at [420, 122] on span "[PERSON_NAME]" at bounding box center [428, 121] width 59 height 10
type input "[PERSON_NAME]"
type input "7075962293"
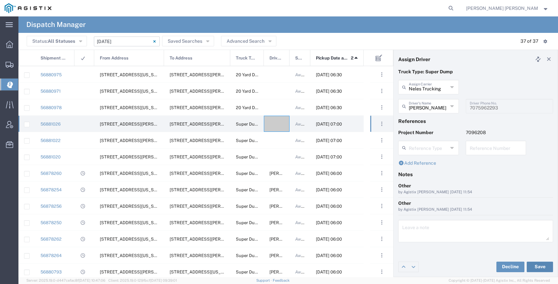
click at [534, 269] on button "Save" at bounding box center [539, 267] width 26 height 11
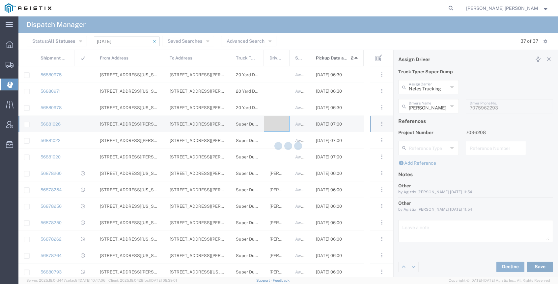
type input "[PERSON_NAME]"
type input "Neles Trucking"
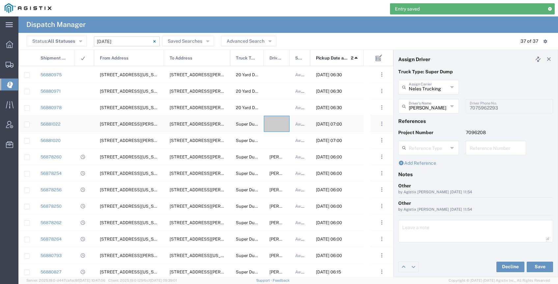
click at [274, 128] on div at bounding box center [277, 124] width 26 height 16
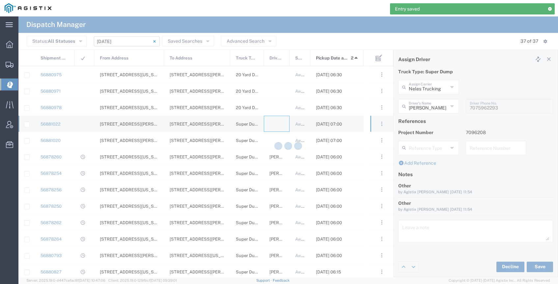
type input "[PERSON_NAME] Trucking"
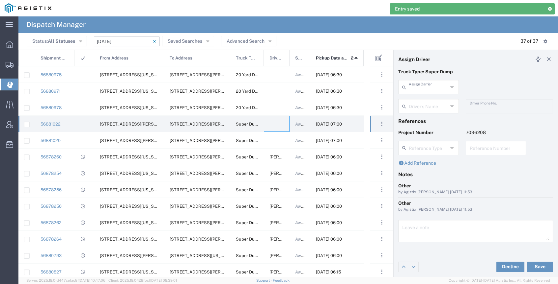
click at [420, 90] on input "text" at bounding box center [428, 87] width 39 height 12
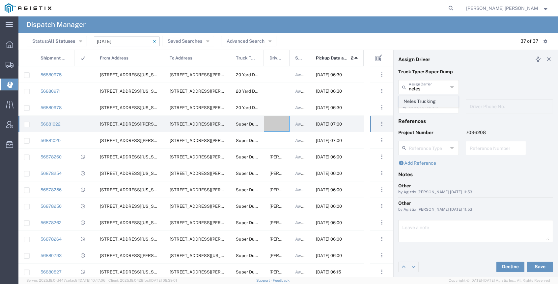
click at [421, 99] on span "Neles Trucking" at bounding box center [428, 101] width 59 height 10
type input "Neles Trucking"
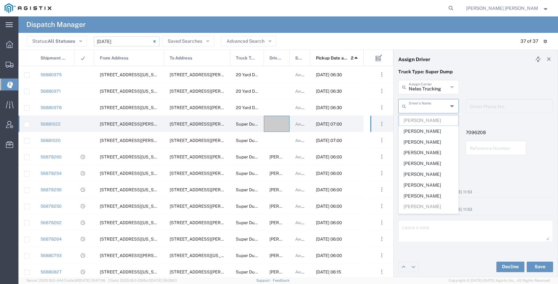
click at [422, 104] on input "text" at bounding box center [428, 106] width 39 height 12
click at [425, 144] on span "[PERSON_NAME]" at bounding box center [428, 142] width 59 height 10
type input "[PERSON_NAME]"
type input "[PHONE_NUMBER]"
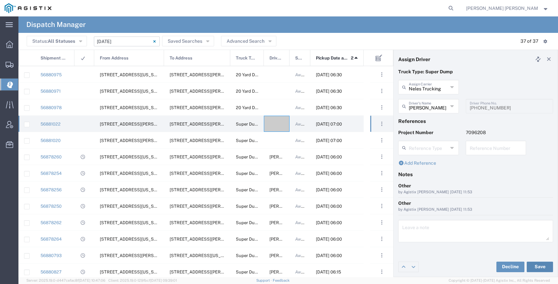
click at [539, 269] on button "Save" at bounding box center [539, 267] width 26 height 11
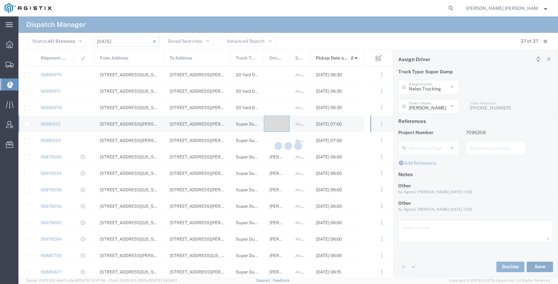
type input "[PERSON_NAME]"
type input "Neles Trucking"
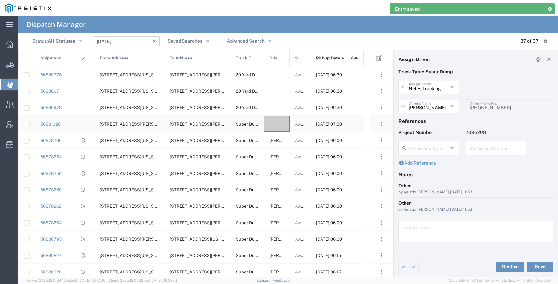
click at [277, 120] on div at bounding box center [277, 124] width 26 height 16
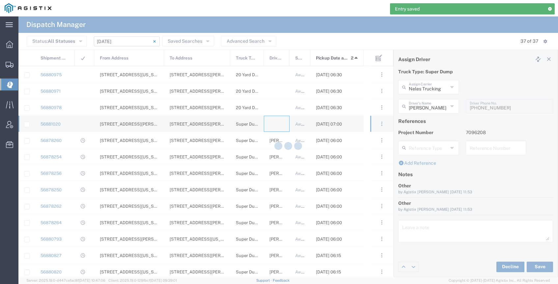
type input "[PERSON_NAME] Trucking"
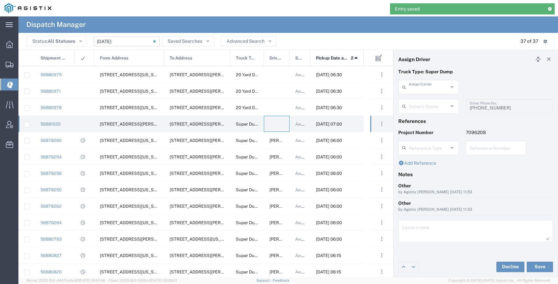
click at [424, 89] on input "text" at bounding box center [428, 87] width 39 height 12
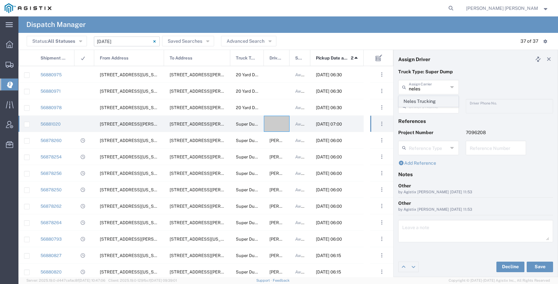
click at [425, 97] on span "Neles Trucking" at bounding box center [428, 101] width 59 height 10
type input "Neles Trucking"
click at [427, 108] on input "text" at bounding box center [429, 106] width 41 height 12
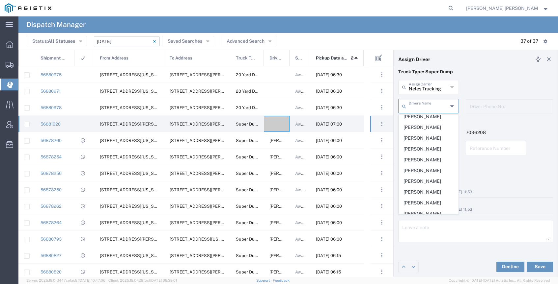
scroll to position [135, 0]
click at [424, 190] on span "[PERSON_NAME]" at bounding box center [428, 191] width 59 height 10
type input "[PERSON_NAME]"
type input "7074952054"
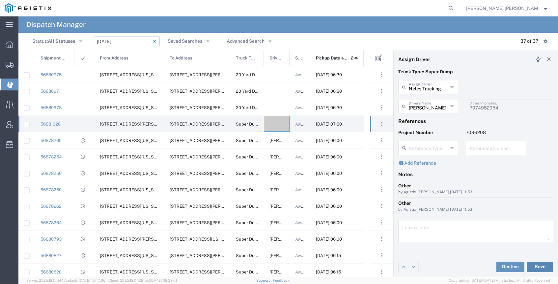
click at [539, 268] on button "Save" at bounding box center [539, 267] width 26 height 11
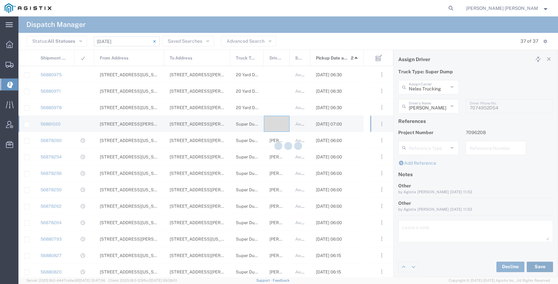
type input "[PERSON_NAME]"
type input "Neles Trucking"
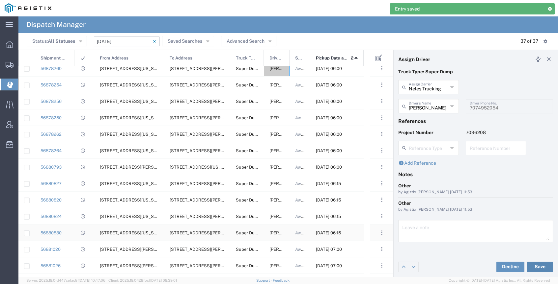
scroll to position [241, 0]
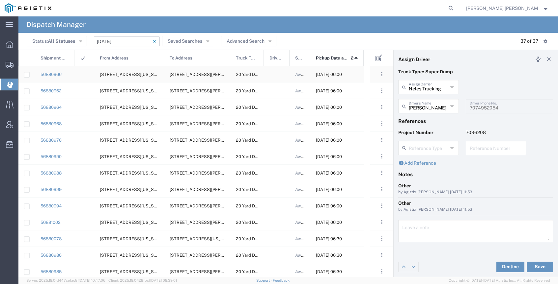
click at [274, 77] on div at bounding box center [277, 74] width 26 height 16
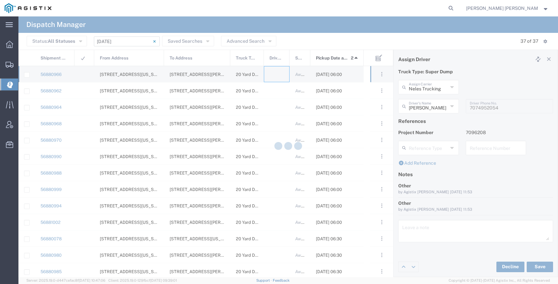
type input "[PERSON_NAME] Trucking"
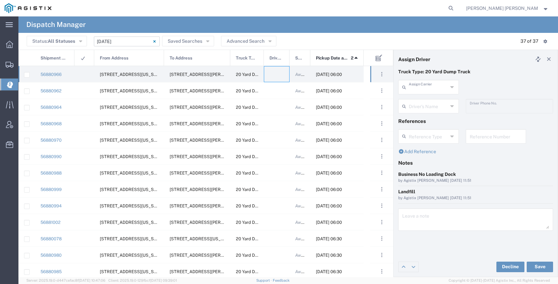
click at [417, 90] on input "text" at bounding box center [428, 87] width 39 height 12
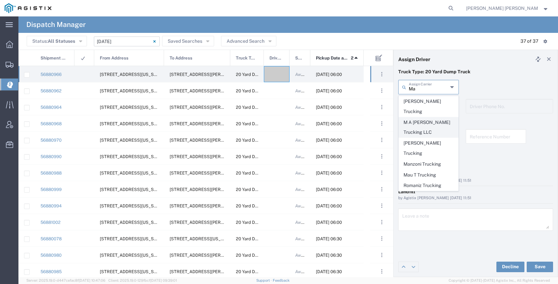
click at [439, 118] on span "M A [PERSON_NAME] Trucking LLC" at bounding box center [428, 128] width 59 height 20
type input "M A [PERSON_NAME] Trucking LLC"
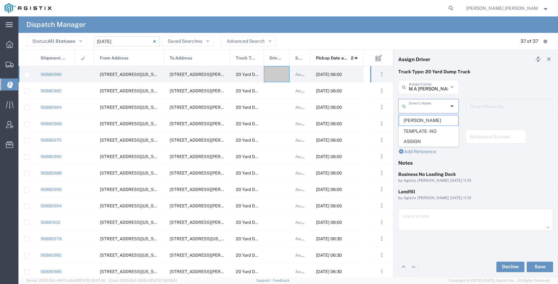
click at [420, 109] on input "text" at bounding box center [428, 106] width 39 height 12
click at [419, 120] on span "[PERSON_NAME]" at bounding box center [428, 121] width 59 height 10
type input "[PERSON_NAME]"
type input "[PHONE_NUMBER]"
click at [538, 267] on button "Save" at bounding box center [539, 267] width 26 height 11
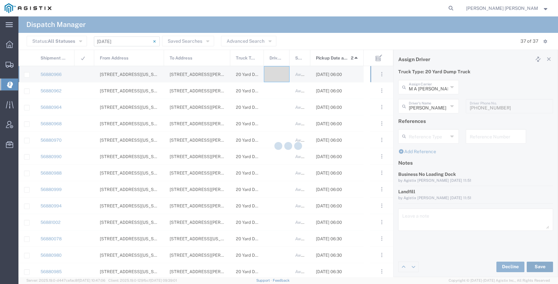
type input "[PERSON_NAME]"
type input "M A [PERSON_NAME] Trucking LLC"
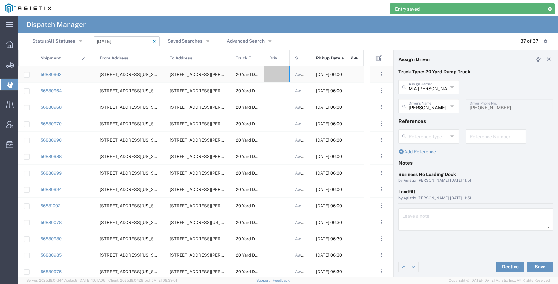
click at [273, 69] on div at bounding box center [277, 74] width 26 height 16
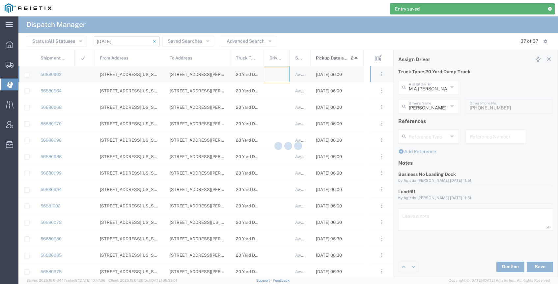
type input "[PERSON_NAME] Trucking"
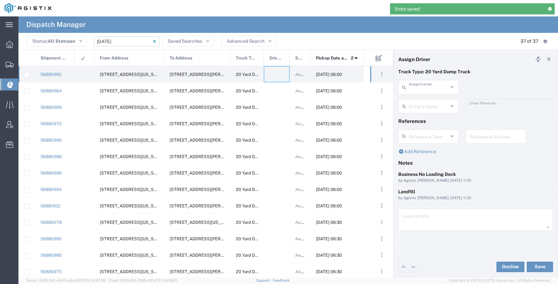
click at [424, 86] on input "text" at bounding box center [428, 87] width 39 height 12
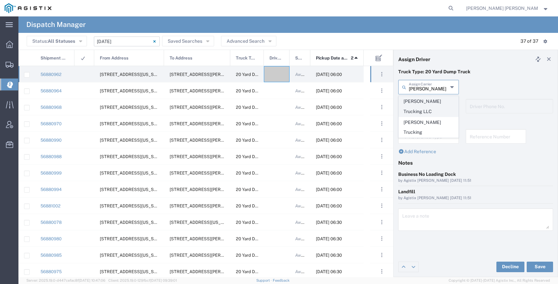
click at [436, 100] on span "[PERSON_NAME] Trucking LLC" at bounding box center [428, 106] width 59 height 20
type input "[PERSON_NAME] Trucking LLC"
click at [436, 103] on input "text" at bounding box center [428, 106] width 39 height 12
click at [431, 118] on span "[PERSON_NAME]" at bounding box center [428, 121] width 59 height 10
type input "[PERSON_NAME]"
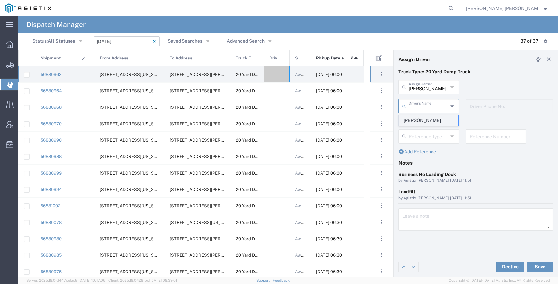
type input "9253838564"
click at [540, 264] on button "Save" at bounding box center [539, 267] width 26 height 11
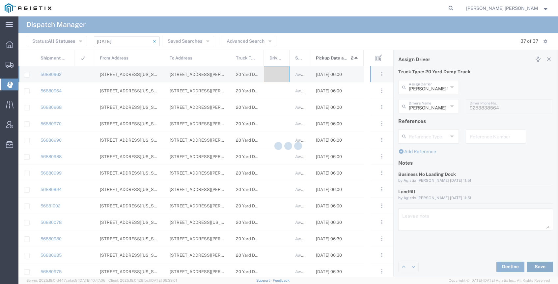
type input "[PERSON_NAME]"
type input "[PERSON_NAME] Trucking LLC"
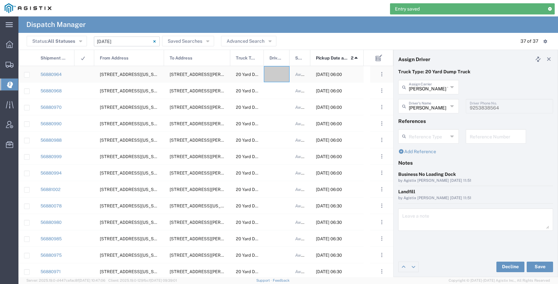
click at [277, 77] on div at bounding box center [277, 74] width 26 height 16
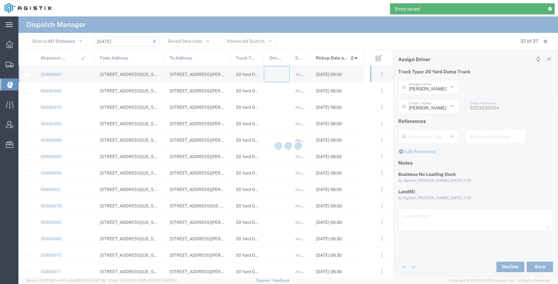
type input "[PERSON_NAME] Trucking"
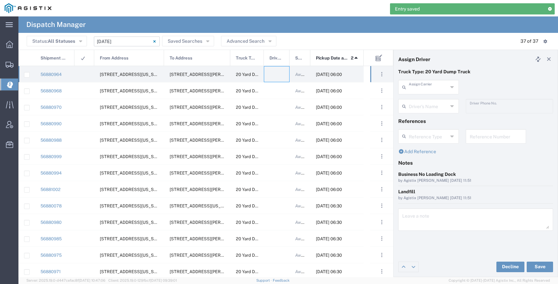
click at [418, 90] on input "text" at bounding box center [428, 87] width 39 height 12
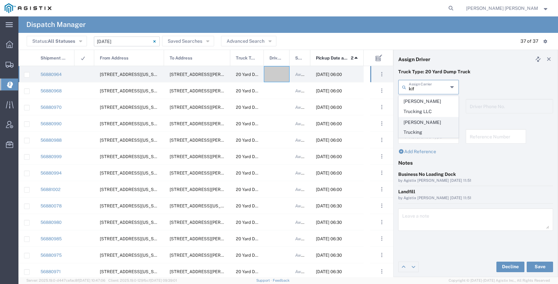
click at [429, 119] on span "[PERSON_NAME] Trucking" at bounding box center [428, 128] width 59 height 20
type input "[PERSON_NAME] Trucking"
click at [427, 106] on input "text" at bounding box center [428, 106] width 39 height 12
click at [426, 119] on span "[PERSON_NAME]" at bounding box center [428, 121] width 59 height 10
type input "[PERSON_NAME]"
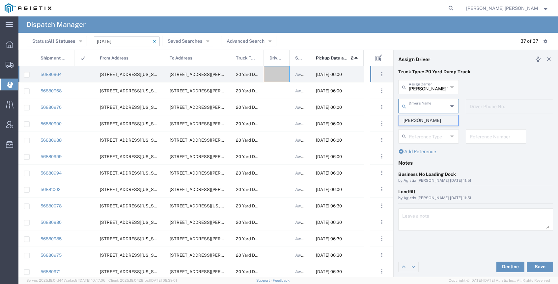
type input "9253838798"
click at [536, 270] on button "Save" at bounding box center [539, 267] width 26 height 11
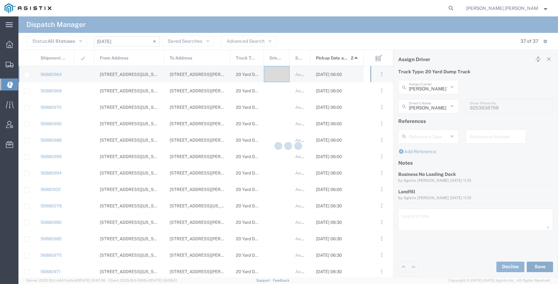
type input "[PERSON_NAME]"
type input "[PERSON_NAME] Trucking"
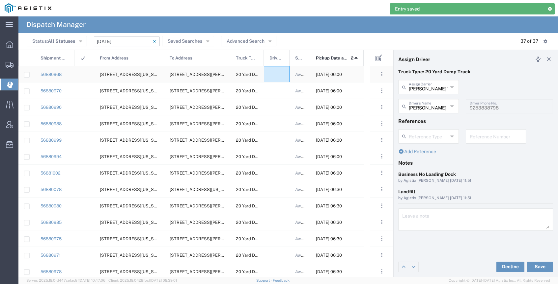
click at [274, 74] on div at bounding box center [277, 74] width 26 height 16
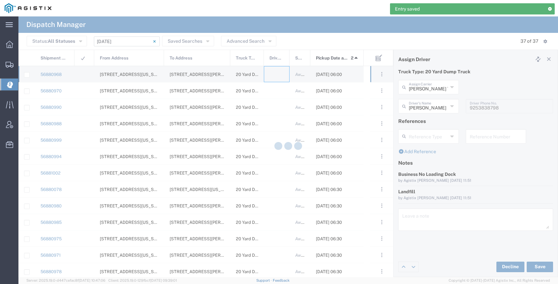
type input "[PERSON_NAME] Trucking"
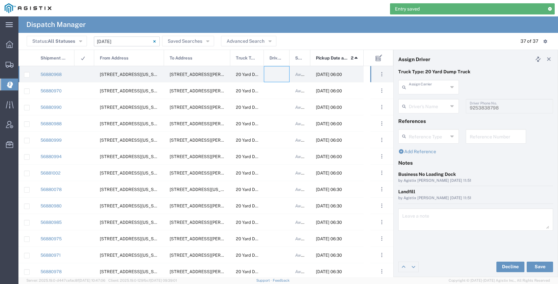
click at [422, 86] on input "text" at bounding box center [428, 87] width 39 height 12
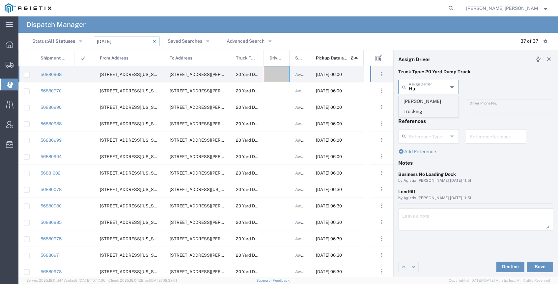
click at [430, 100] on span "[PERSON_NAME] Trucking" at bounding box center [428, 106] width 59 height 20
type input "[PERSON_NAME] Trucking"
click at [430, 105] on input "text" at bounding box center [428, 106] width 39 height 12
click at [430, 120] on span "[PERSON_NAME]" at bounding box center [428, 121] width 59 height 10
type input "[PERSON_NAME]"
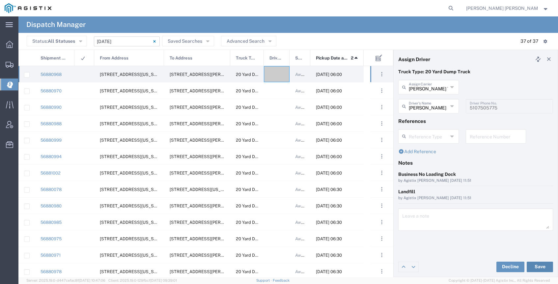
click at [543, 268] on button "Save" at bounding box center [539, 267] width 26 height 11
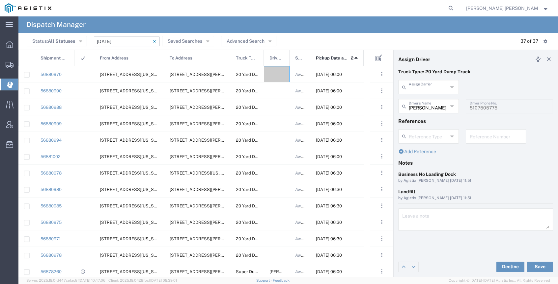
click at [424, 90] on input "text" at bounding box center [428, 87] width 39 height 12
click at [420, 99] on span "GSH Transport" at bounding box center [428, 101] width 59 height 10
click at [421, 106] on input "text" at bounding box center [428, 106] width 39 height 12
click at [422, 122] on span "[PERSON_NAME]" at bounding box center [428, 121] width 59 height 10
click at [548, 270] on button "Save" at bounding box center [539, 267] width 26 height 11
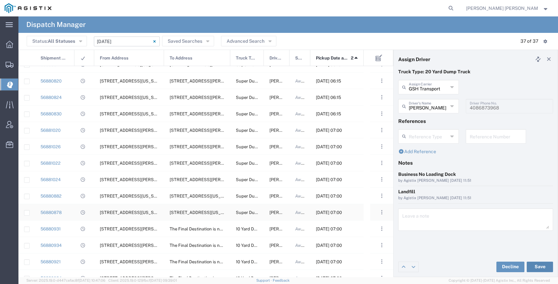
scroll to position [386, 0]
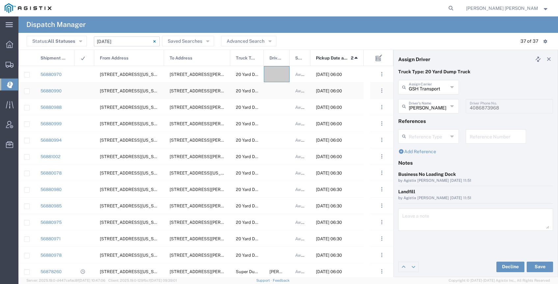
click at [275, 78] on div at bounding box center [277, 74] width 26 height 16
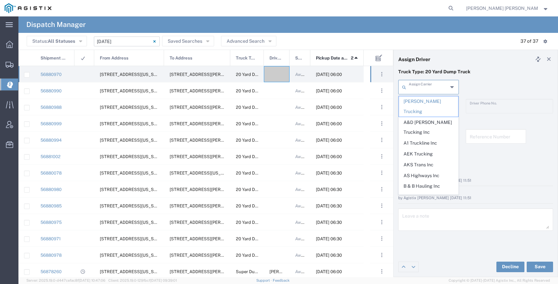
click at [413, 88] on input "text" at bounding box center [428, 87] width 39 height 12
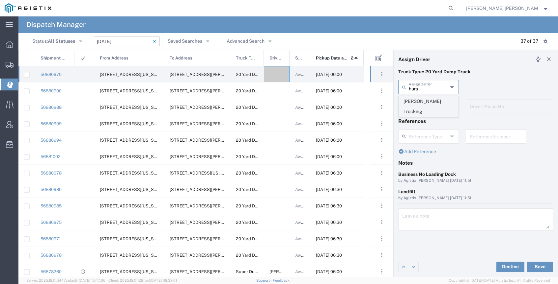
click at [412, 104] on span "[PERSON_NAME] Trucking" at bounding box center [428, 106] width 59 height 20
click at [418, 107] on input "text" at bounding box center [428, 106] width 39 height 12
click at [418, 119] on span "[PERSON_NAME]" at bounding box center [428, 121] width 59 height 10
click at [540, 268] on button "Save" at bounding box center [539, 267] width 26 height 11
click at [276, 72] on div at bounding box center [277, 74] width 26 height 16
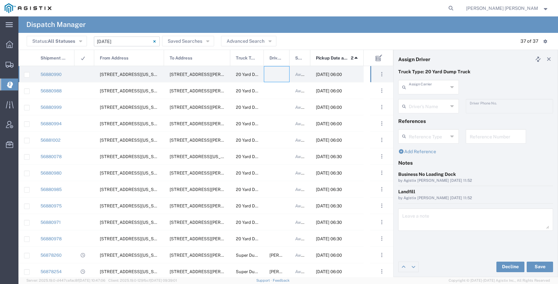
click at [427, 89] on input "text" at bounding box center [428, 87] width 39 height 12
click at [428, 101] on span "North Bay Gunite Inc" at bounding box center [428, 101] width 59 height 10
click at [424, 108] on input "text" at bounding box center [428, 106] width 39 height 12
click at [423, 120] on span "[PERSON_NAME]" at bounding box center [428, 121] width 59 height 10
click at [541, 266] on button "Save" at bounding box center [539, 267] width 26 height 11
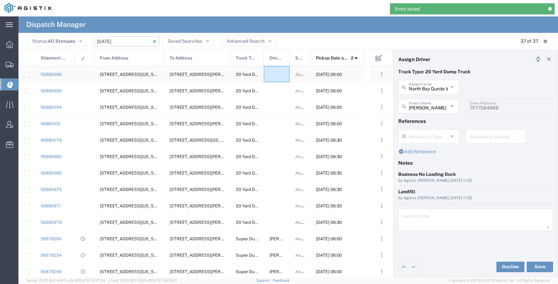
click at [271, 70] on div at bounding box center [277, 74] width 26 height 16
click at [427, 89] on input "text" at bounding box center [428, 87] width 39 height 12
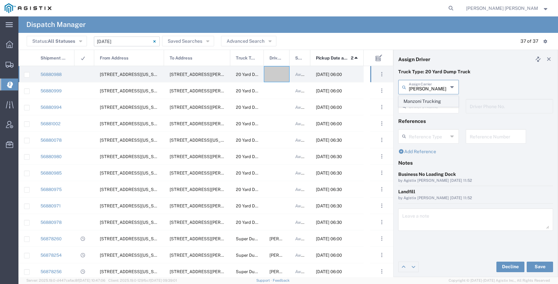
click at [426, 98] on span "Manzoni Trucking" at bounding box center [428, 101] width 59 height 10
click at [428, 105] on input "text" at bounding box center [429, 106] width 41 height 12
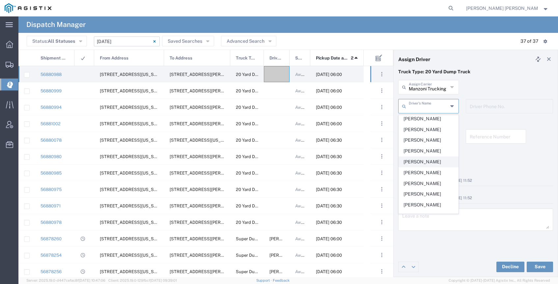
click at [433, 163] on span "[PERSON_NAME]" at bounding box center [428, 162] width 59 height 10
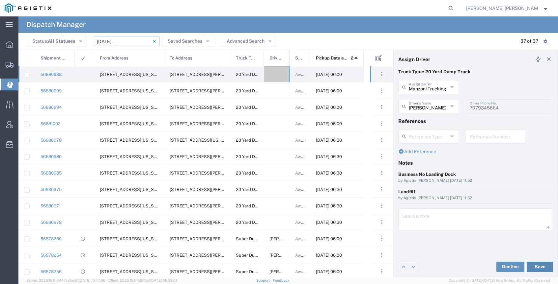
click at [539, 266] on button "Save" at bounding box center [539, 267] width 26 height 11
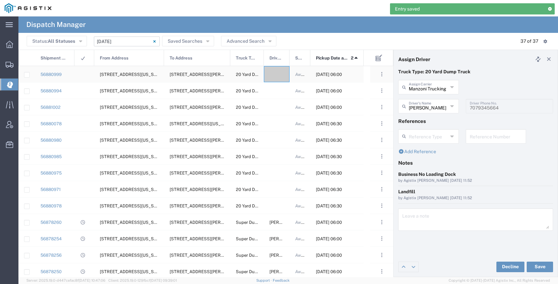
click at [276, 77] on div at bounding box center [277, 74] width 26 height 16
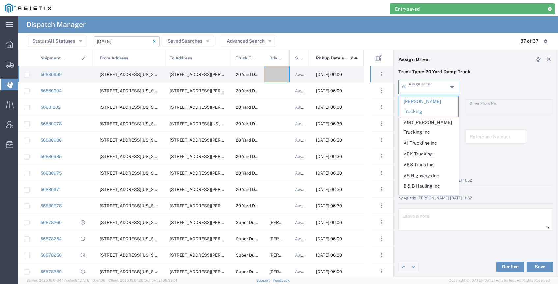
click at [424, 87] on input "text" at bounding box center [428, 87] width 39 height 12
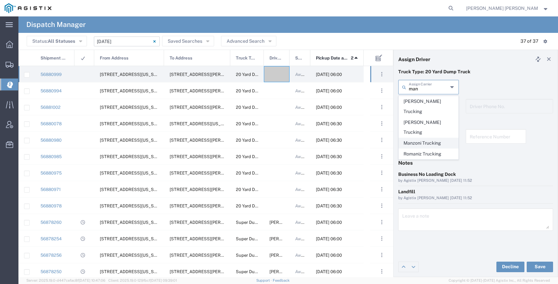
click at [433, 138] on span "Manzoni Trucking" at bounding box center [428, 143] width 59 height 10
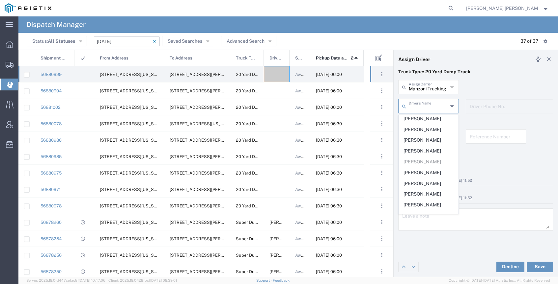
click at [432, 106] on input "text" at bounding box center [428, 106] width 39 height 12
click at [431, 119] on span "[PERSON_NAME]" at bounding box center [428, 121] width 59 height 10
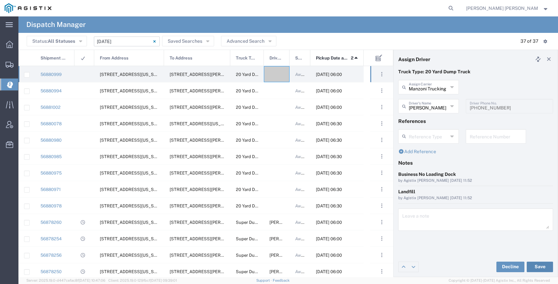
click at [538, 263] on button "Save" at bounding box center [539, 267] width 26 height 11
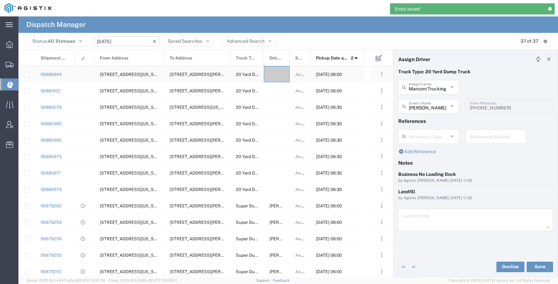
click at [282, 73] on div at bounding box center [277, 74] width 26 height 16
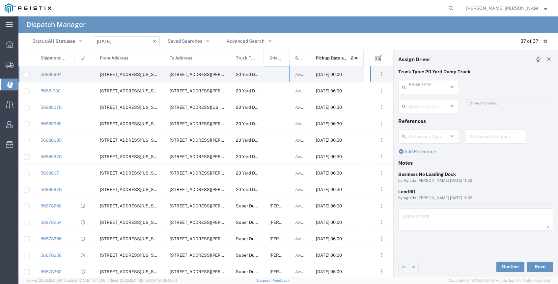
click at [421, 92] on input "text" at bounding box center [428, 87] width 39 height 12
click at [429, 99] on span "[PERSON_NAME] Trans Services" at bounding box center [428, 106] width 59 height 20
click at [427, 106] on input "text" at bounding box center [428, 106] width 39 height 12
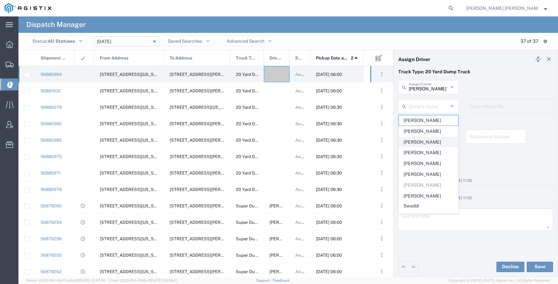
click at [428, 144] on span "[PERSON_NAME]" at bounding box center [428, 142] width 59 height 10
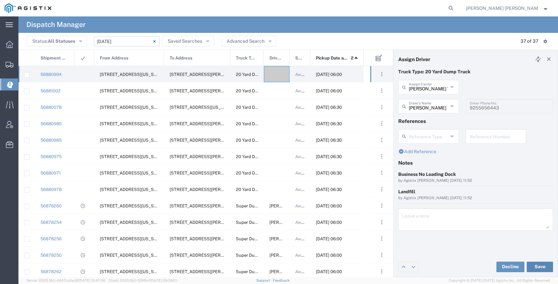
click at [539, 266] on button "Save" at bounding box center [539, 267] width 26 height 11
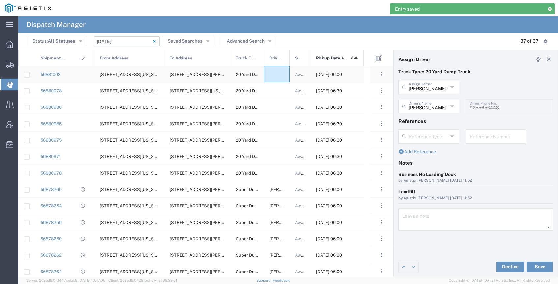
click at [276, 74] on div at bounding box center [277, 74] width 26 height 16
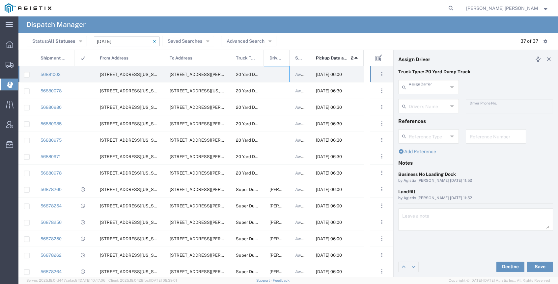
click at [441, 86] on input "text" at bounding box center [428, 87] width 39 height 12
click at [439, 91] on input "sewa" at bounding box center [428, 87] width 39 height 12
click at [444, 98] on span "[PERSON_NAME] Trans Services" at bounding box center [428, 106] width 59 height 20
click at [435, 105] on input "text" at bounding box center [428, 106] width 39 height 12
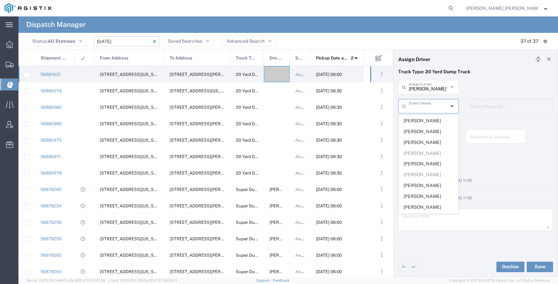
scroll to position [106, 0]
click at [424, 171] on span "[PERSON_NAME]" at bounding box center [428, 176] width 59 height 10
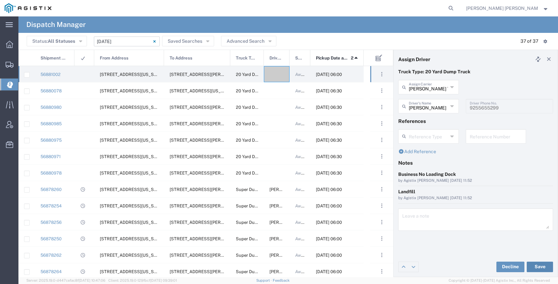
click at [542, 265] on button "Save" at bounding box center [539, 267] width 26 height 11
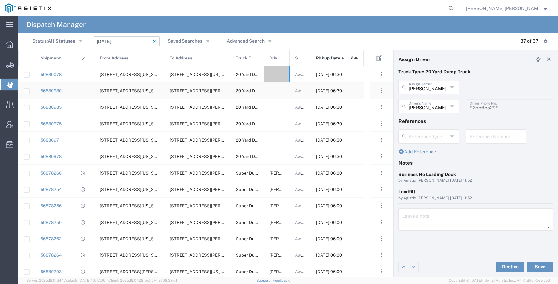
click at [277, 94] on div at bounding box center [277, 91] width 26 height 16
click at [430, 88] on input "text" at bounding box center [428, 87] width 39 height 12
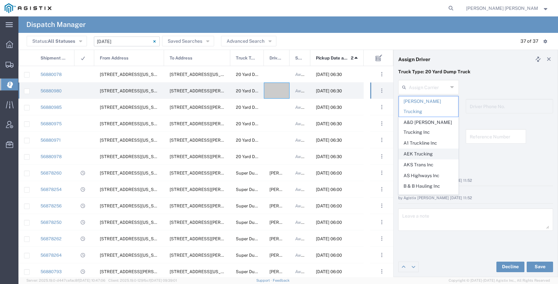
click at [431, 149] on span "AEK Trucking" at bounding box center [428, 154] width 59 height 10
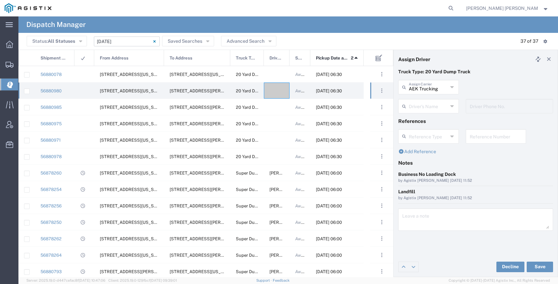
click at [428, 106] on input "text" at bounding box center [428, 106] width 39 height 12
click at [425, 117] on span "[PERSON_NAME]" at bounding box center [428, 121] width 59 height 10
click at [537, 267] on button "Save" at bounding box center [539, 267] width 26 height 11
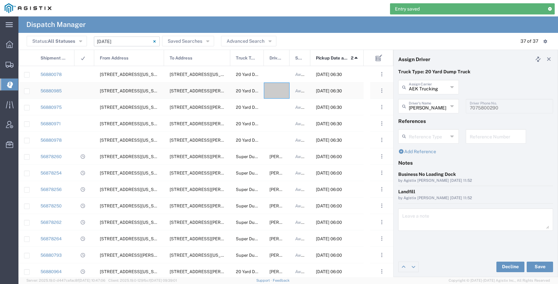
click at [275, 92] on div at bounding box center [277, 91] width 26 height 16
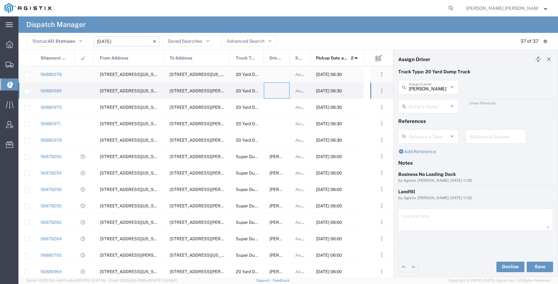
click at [278, 75] on div at bounding box center [277, 74] width 26 height 16
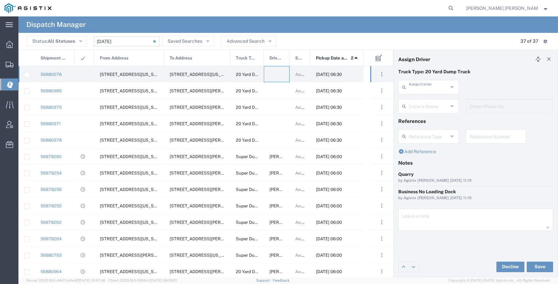
click at [417, 90] on input "text" at bounding box center [428, 87] width 39 height 12
click at [433, 100] on span "Neles Trucking" at bounding box center [428, 101] width 59 height 10
click at [434, 106] on input "text" at bounding box center [429, 106] width 41 height 12
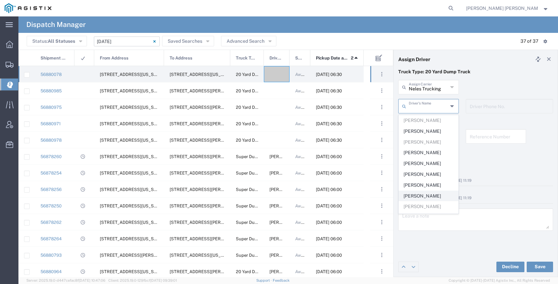
click at [432, 194] on span "[PERSON_NAME]" at bounding box center [428, 196] width 59 height 10
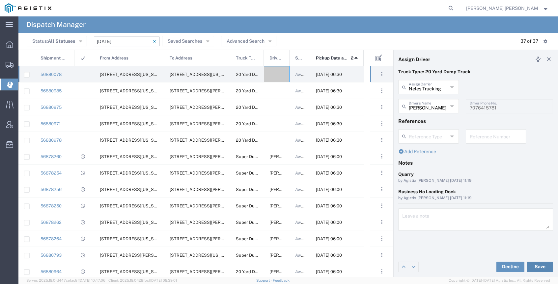
click at [544, 270] on button "Save" at bounding box center [539, 267] width 26 height 11
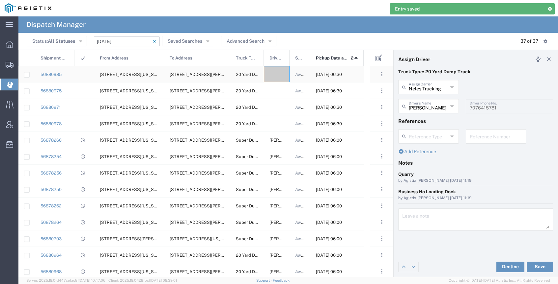
click at [270, 77] on div at bounding box center [277, 74] width 26 height 16
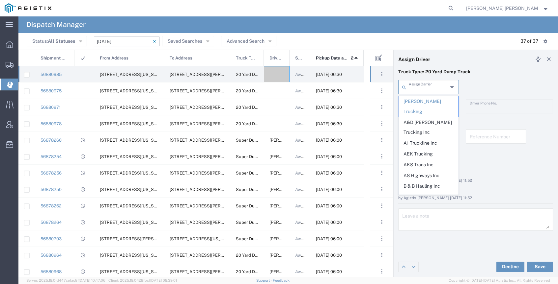
click at [418, 85] on input "text" at bounding box center [428, 87] width 39 height 12
click at [425, 160] on span "AKS Trans Inc" at bounding box center [428, 165] width 59 height 10
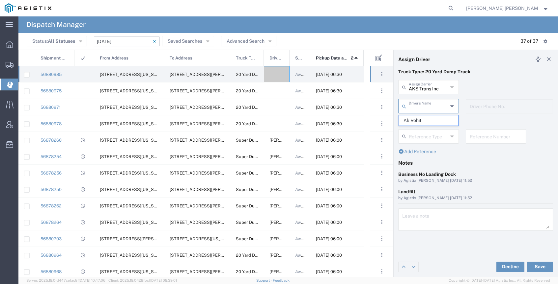
click at [426, 111] on input "text" at bounding box center [428, 106] width 39 height 12
click at [427, 120] on span "Ak Rohit" at bounding box center [428, 121] width 59 height 10
click at [541, 268] on button "Save" at bounding box center [539, 267] width 26 height 11
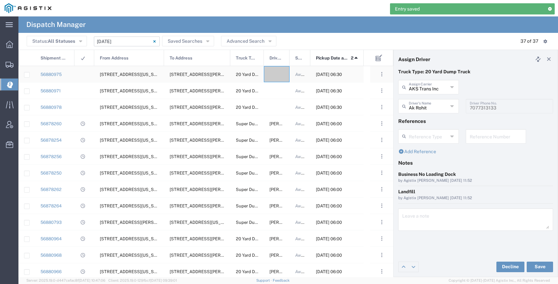
click at [271, 80] on div at bounding box center [277, 74] width 26 height 16
click at [429, 90] on input "text" at bounding box center [428, 87] width 39 height 12
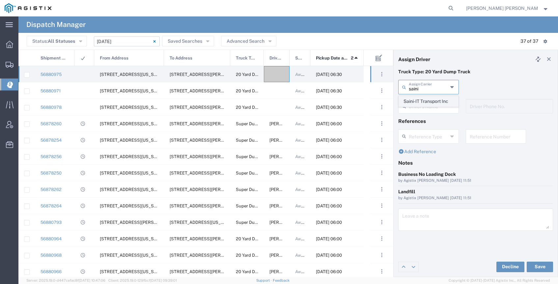
click at [437, 103] on span "Saini-IT Transport Inc" at bounding box center [428, 101] width 59 height 10
click at [436, 107] on input "text" at bounding box center [429, 106] width 41 height 12
click at [432, 119] on span "[PERSON_NAME]" at bounding box center [428, 121] width 59 height 10
click at [540, 269] on button "Save" at bounding box center [539, 267] width 26 height 11
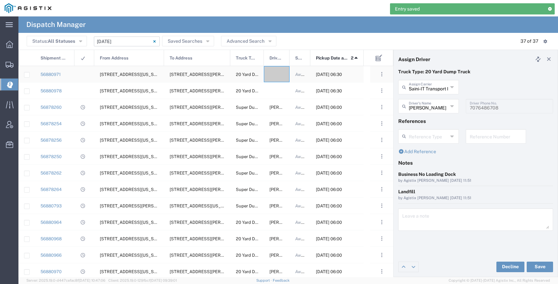
click at [276, 72] on div at bounding box center [277, 74] width 26 height 16
click at [435, 88] on input "text" at bounding box center [428, 87] width 39 height 12
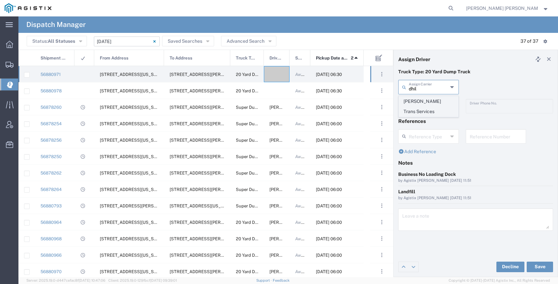
click at [435, 101] on span "[PERSON_NAME] Trans Services" at bounding box center [428, 106] width 59 height 20
click at [434, 107] on input "text" at bounding box center [428, 106] width 39 height 12
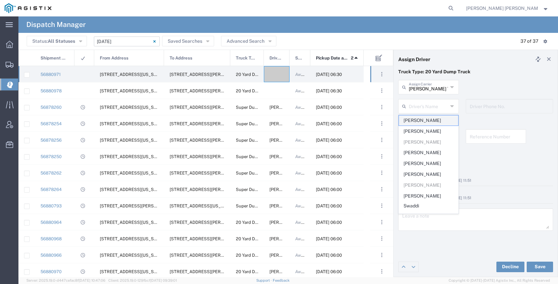
click at [423, 121] on span "[PERSON_NAME]" at bounding box center [428, 121] width 59 height 10
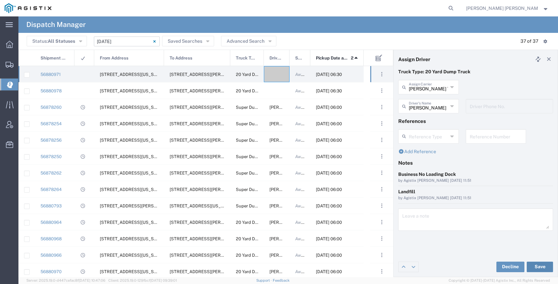
click at [537, 267] on button "Save" at bounding box center [539, 267] width 26 height 11
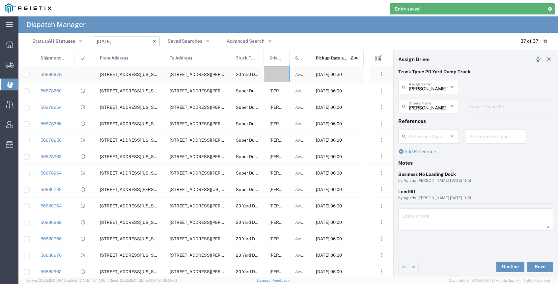
click at [274, 74] on div at bounding box center [277, 74] width 26 height 16
click at [427, 89] on input "text" at bounding box center [428, 87] width 39 height 12
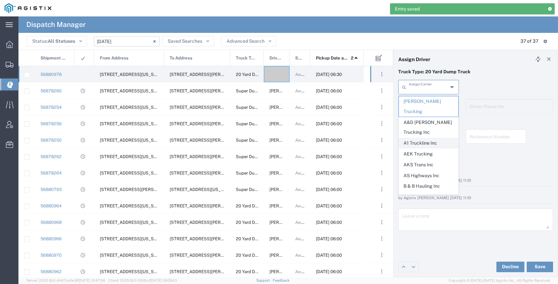
click at [433, 138] on span "A1 Truckline Inc" at bounding box center [428, 143] width 59 height 10
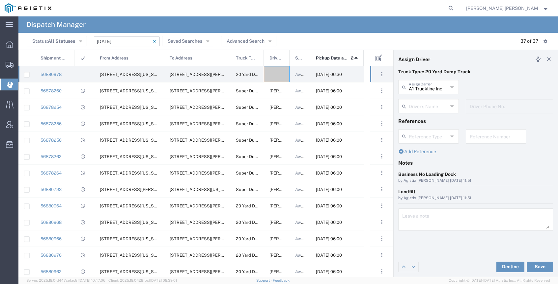
click at [427, 106] on input "text" at bounding box center [428, 106] width 39 height 12
click at [428, 118] on span "[PERSON_NAME]" at bounding box center [428, 121] width 59 height 10
click at [541, 266] on button "Save" at bounding box center [539, 267] width 26 height 11
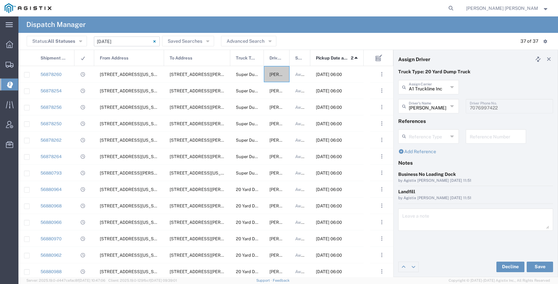
click at [293, 7] on agx-global-search at bounding box center [351, 8] width 211 height 16
